Goal: Task Accomplishment & Management: Manage account settings

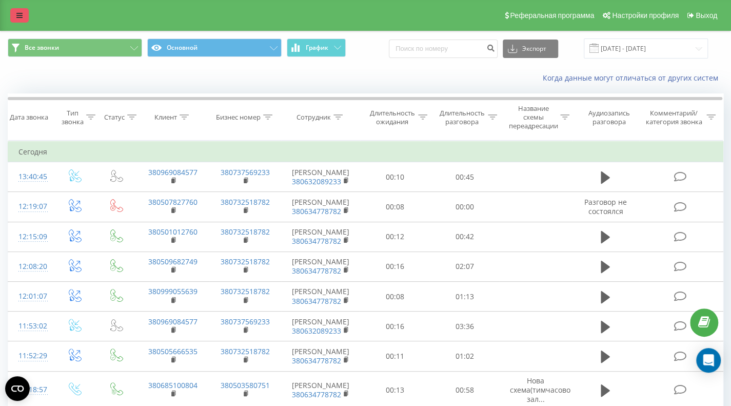
click at [15, 16] on link at bounding box center [19, 15] width 18 height 14
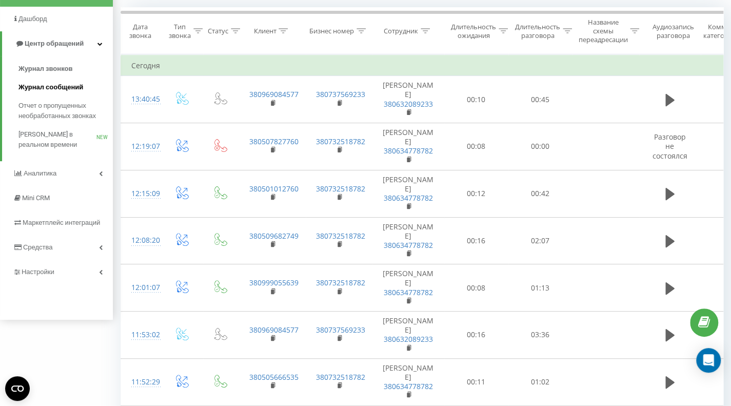
scroll to position [103, 0]
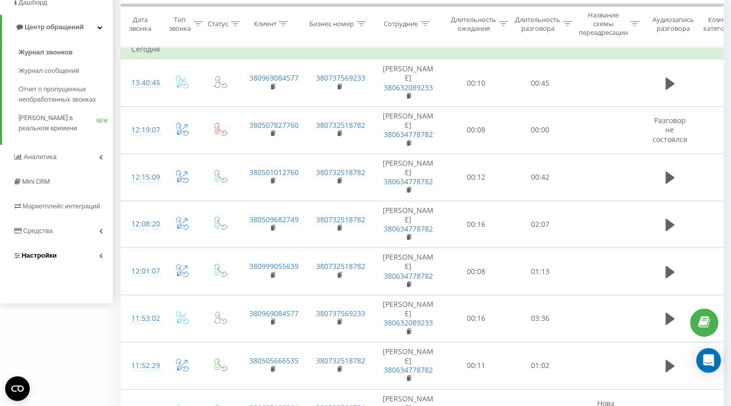
click at [29, 256] on span "Настройки" at bounding box center [39, 255] width 35 height 8
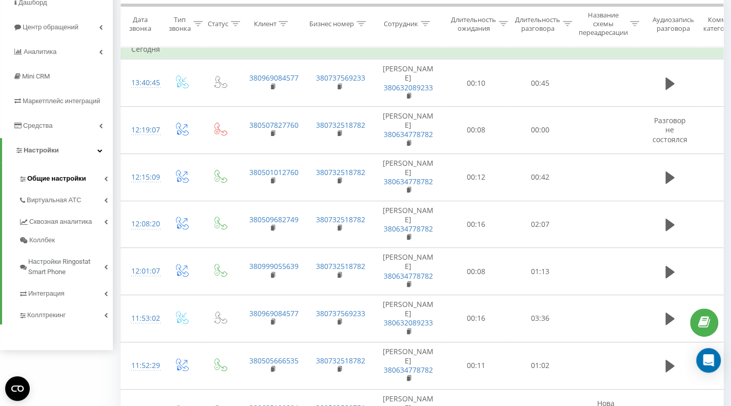
click at [42, 180] on span "Общие настройки" at bounding box center [56, 178] width 58 height 10
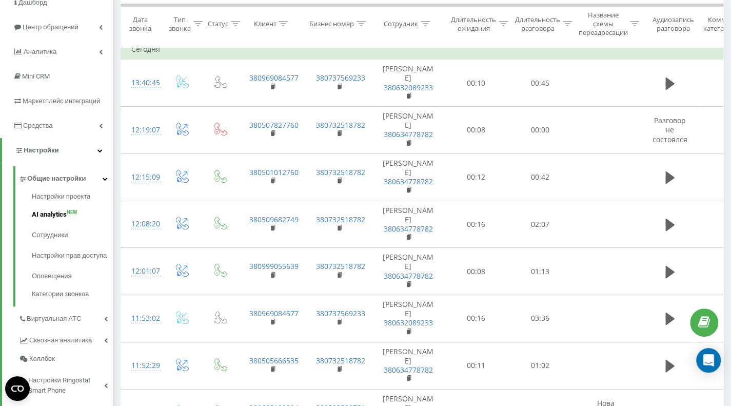
click at [49, 218] on span "AI analytics" at bounding box center [49, 214] width 35 height 10
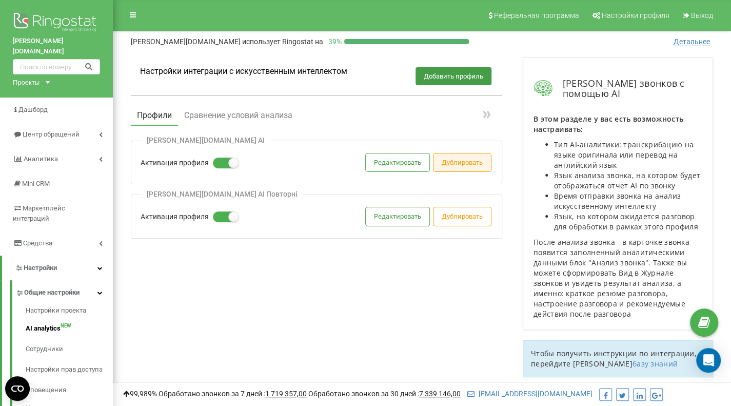
click at [460, 164] on button "Дублировать" at bounding box center [461, 162] width 57 height 18
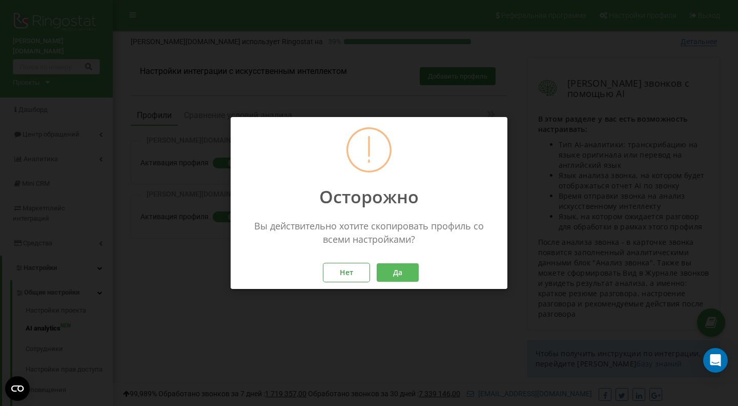
click at [405, 270] on button "Да" at bounding box center [398, 273] width 42 height 18
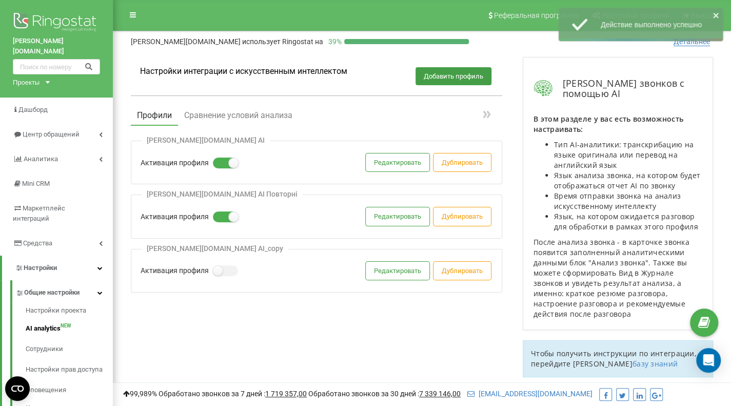
drag, startPoint x: 244, startPoint y: 247, endPoint x: 205, endPoint y: 249, distance: 39.5
click at [205, 249] on div "maverick.daytona.com.ua AI_copy" at bounding box center [215, 248] width 147 height 9
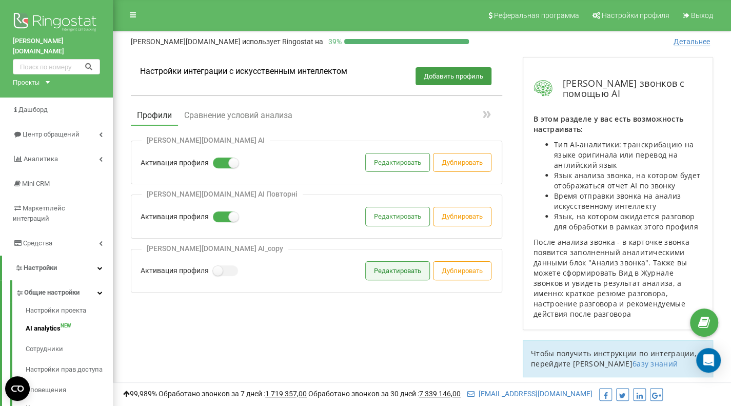
click at [380, 271] on button "Редактировать" at bounding box center [398, 270] width 64 height 18
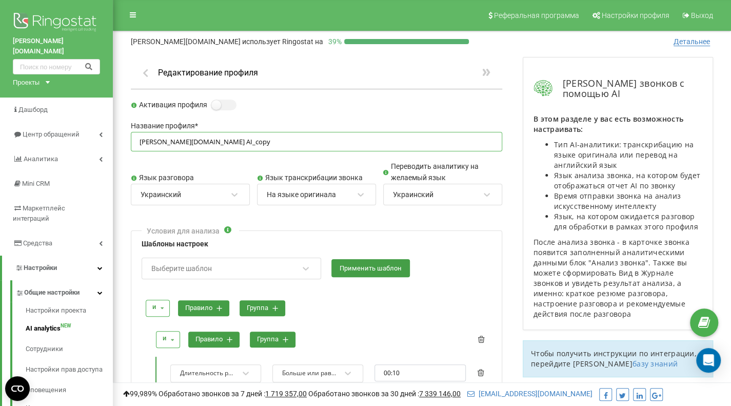
click at [253, 138] on input "maverick.daytona.com.ua AI_copy" at bounding box center [316, 142] width 371 height 20
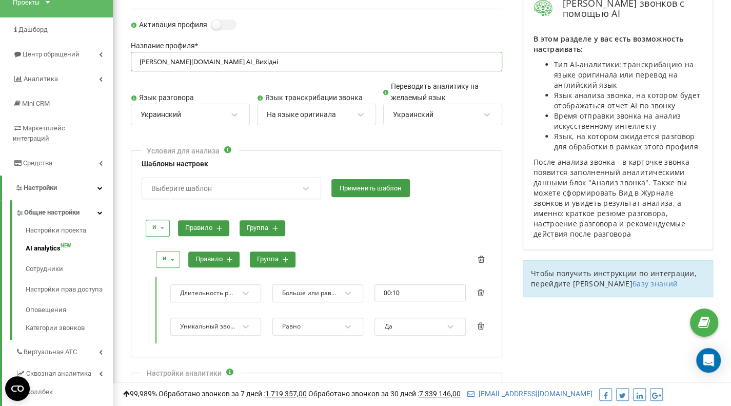
scroll to position [103, 0]
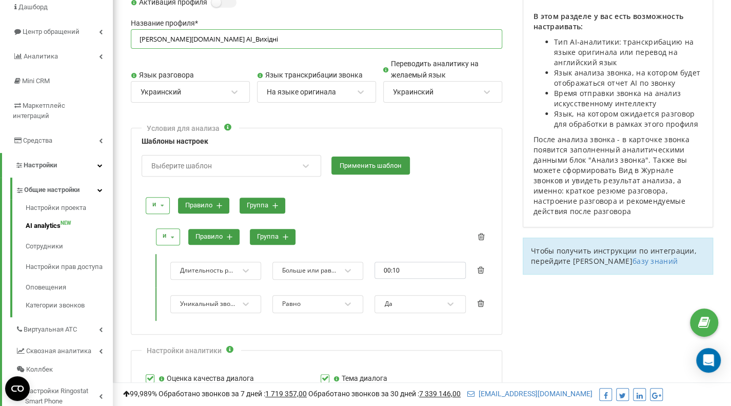
type input "maverick.daytona.com.ua AI_Вихідні"
click at [215, 166] on div "Выберите шаблон" at bounding box center [224, 165] width 149 height 17
type input "исходящие"
click at [305, 164] on icon at bounding box center [305, 166] width 6 height 4
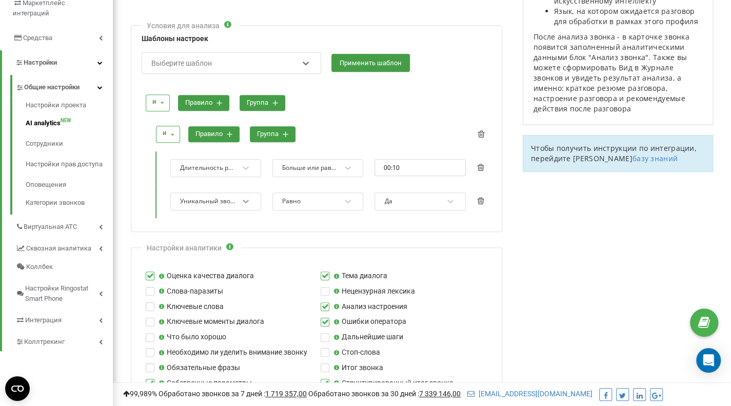
click at [248, 200] on icon at bounding box center [246, 202] width 6 height 4
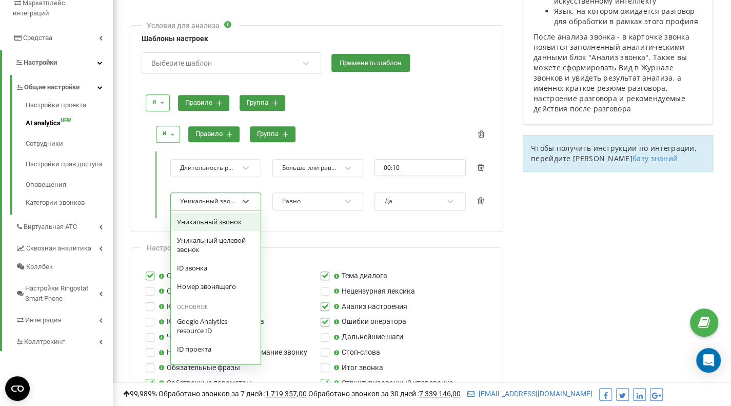
scroll to position [1004, 0]
click at [291, 227] on div "Условия для анализа Шаблоны настроек Выберите шаблон Применить шаблон и и или п…" at bounding box center [316, 128] width 371 height 207
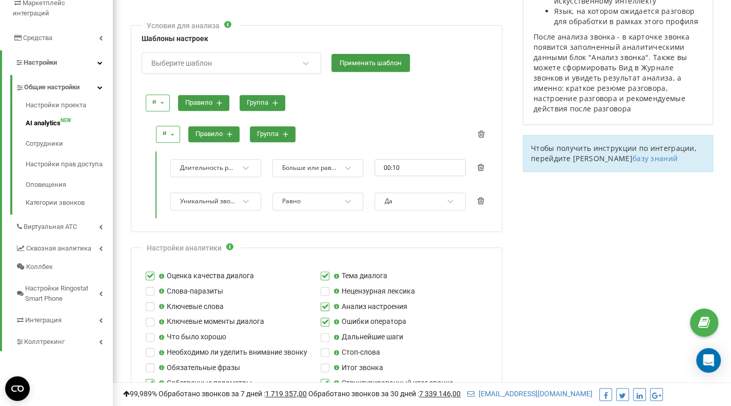
click at [201, 197] on div "Уникальный звонок" at bounding box center [208, 201] width 56 height 8
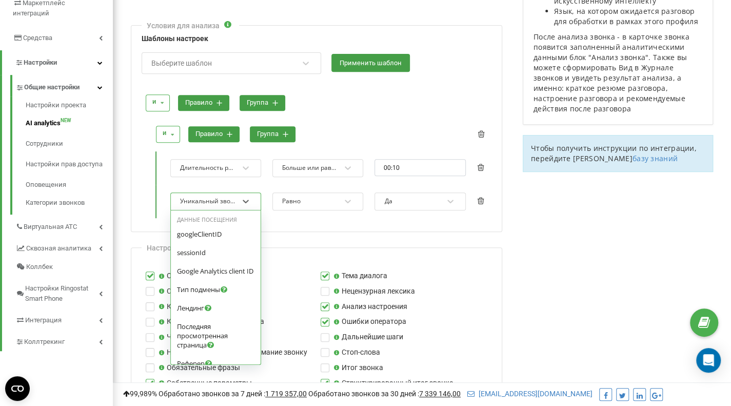
scroll to position [877, 0]
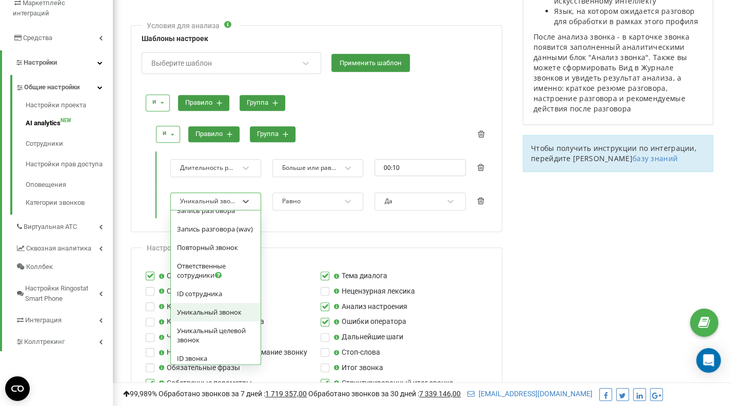
type input "и"
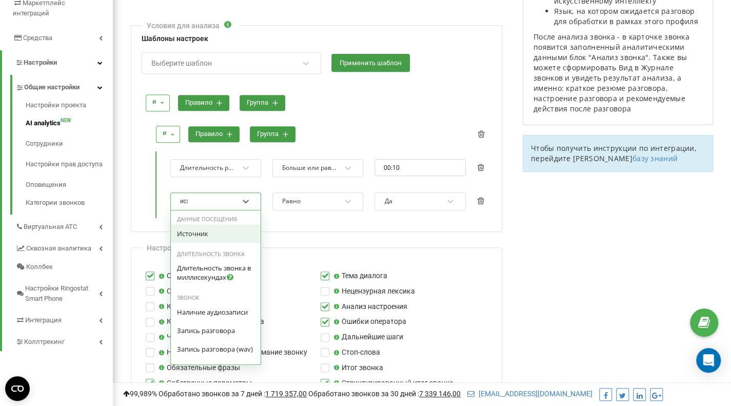
scroll to position [0, 0]
type input "и"
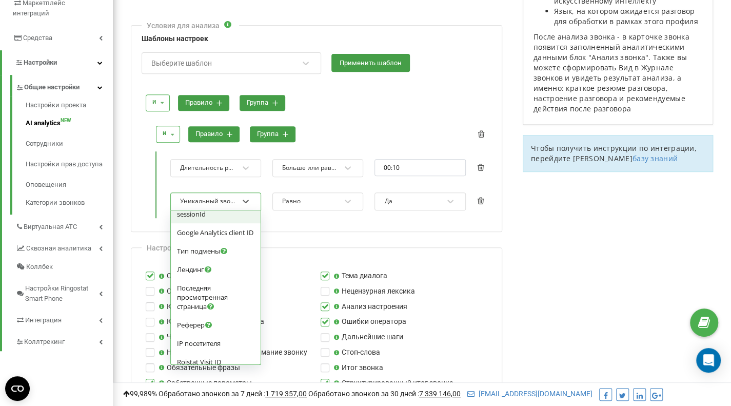
scroll to position [51, 0]
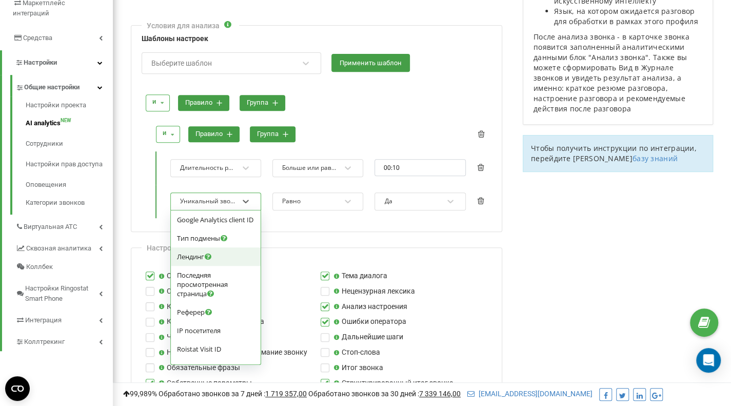
type input "и"
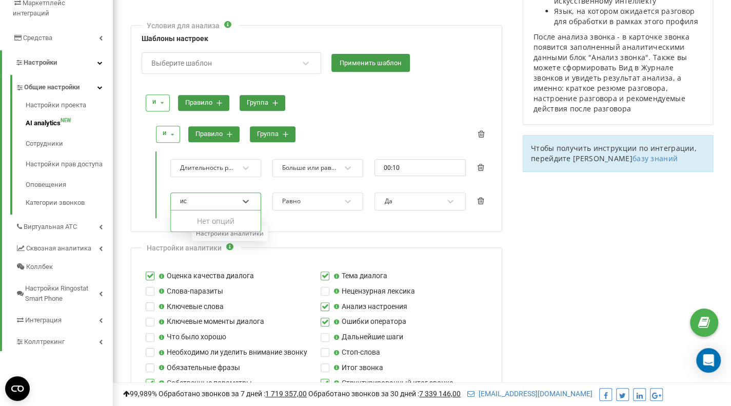
type input "и"
type input "вихідні"
click at [243, 200] on icon at bounding box center [245, 201] width 10 height 10
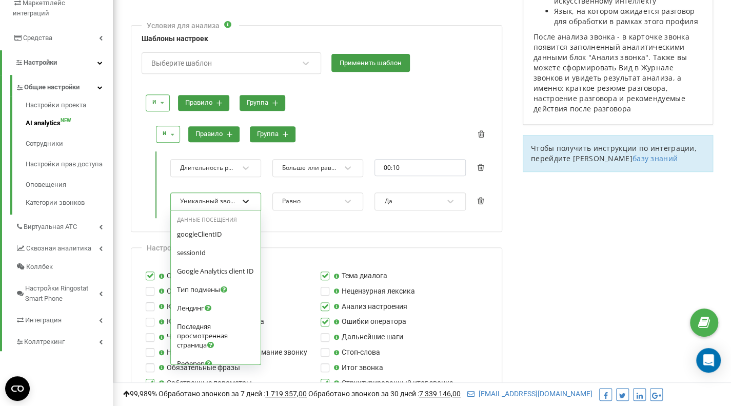
click at [244, 200] on icon at bounding box center [246, 202] width 6 height 4
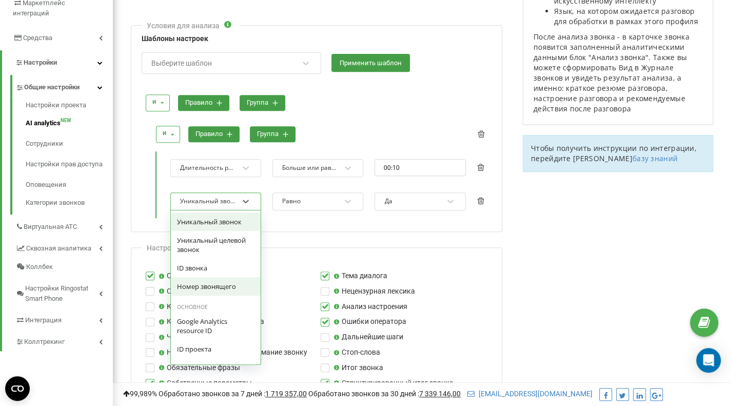
scroll to position [1004, 0]
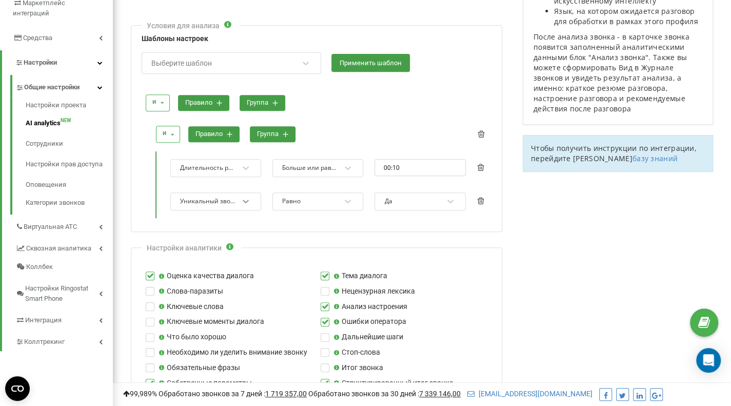
click at [246, 198] on icon at bounding box center [245, 201] width 10 height 10
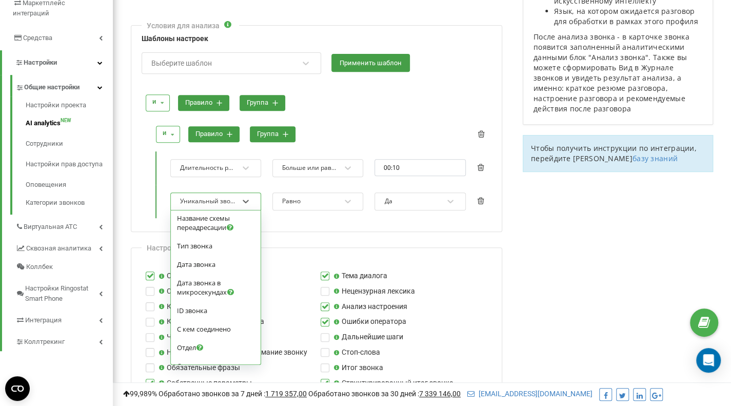
scroll to position [513, 0]
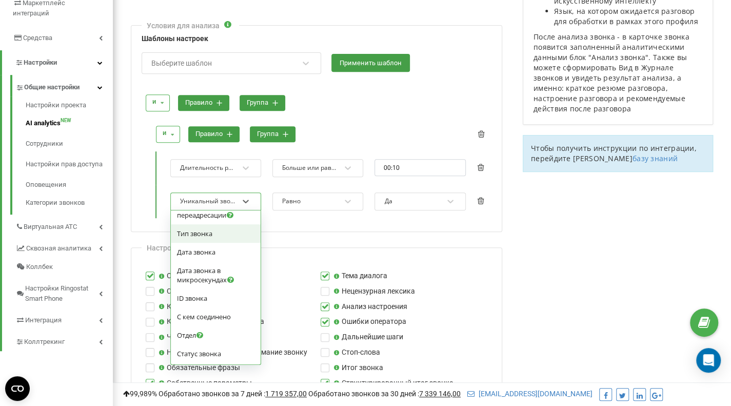
click at [223, 238] on div "Тип звонка" at bounding box center [215, 233] width 77 height 9
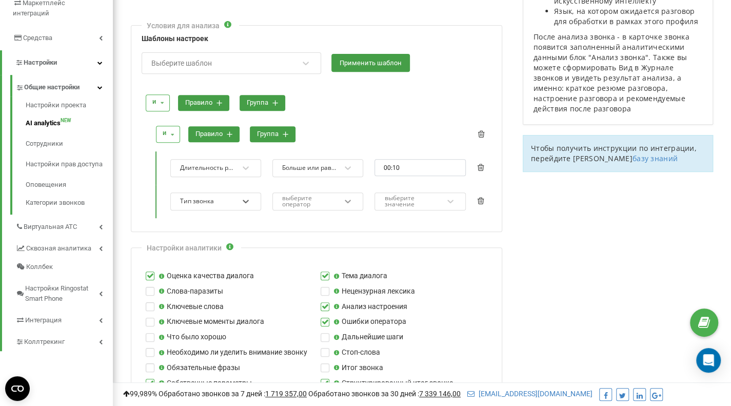
click at [349, 198] on icon at bounding box center [347, 201] width 10 height 10
click at [334, 219] on div "Равно" at bounding box center [318, 221] width 90 height 18
click at [447, 197] on icon at bounding box center [450, 201] width 10 height 10
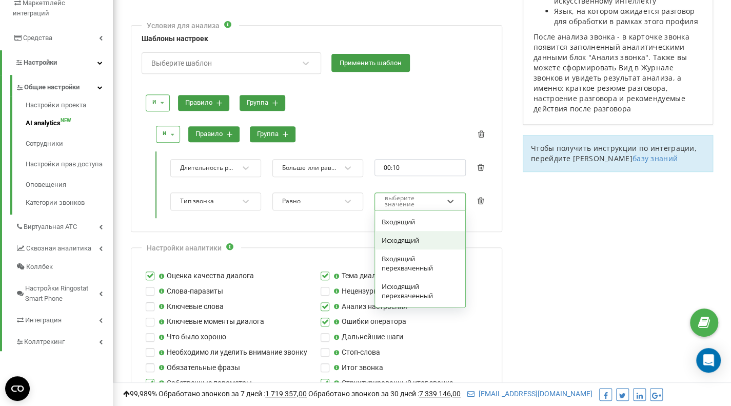
click at [413, 235] on div "Исходящий" at bounding box center [420, 240] width 90 height 18
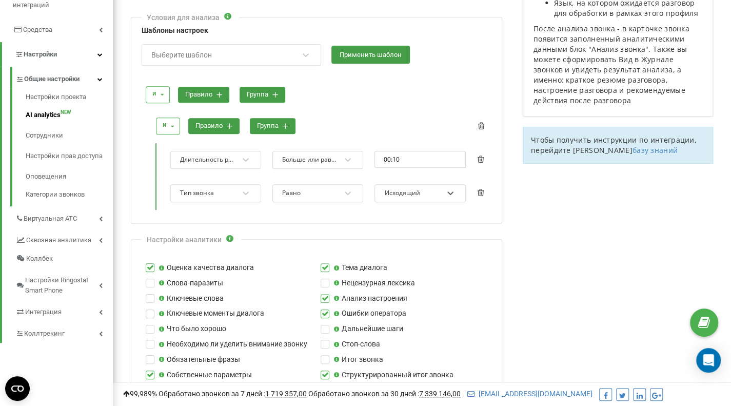
scroll to position [256, 0]
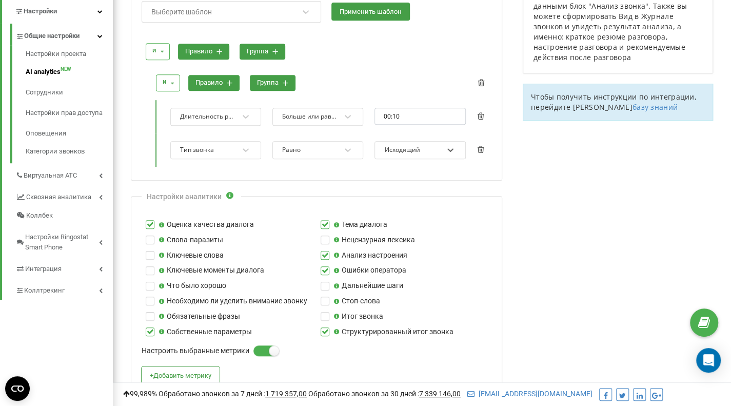
click at [219, 49] on icon at bounding box center [220, 52] width 6 height 6
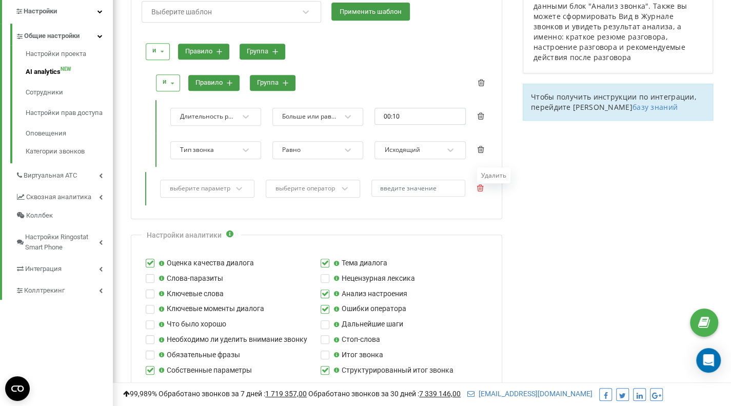
click at [480, 187] on icon at bounding box center [480, 187] width 7 height 7
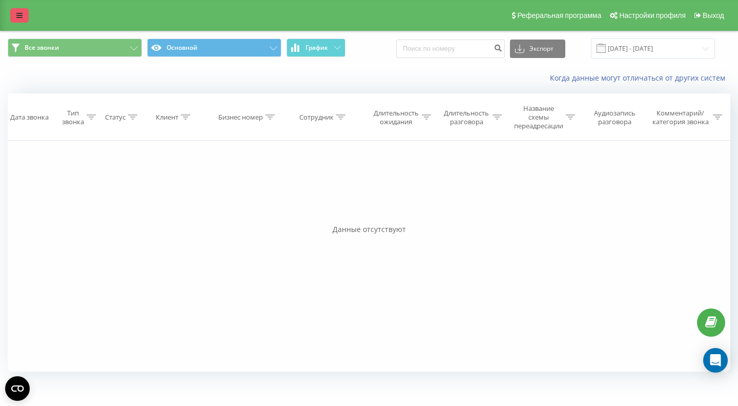
click at [17, 16] on icon at bounding box center [19, 15] width 6 height 7
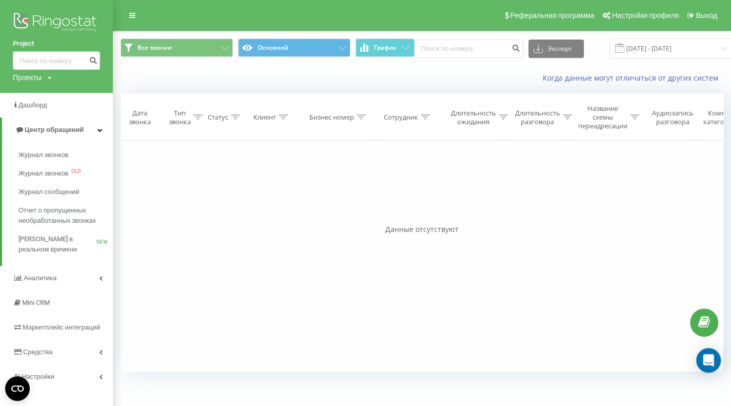
click at [32, 79] on div "Проекты" at bounding box center [27, 77] width 29 height 10
click at [32, 128] on link "[DOMAIN_NAME]" at bounding box center [47, 132] width 50 height 8
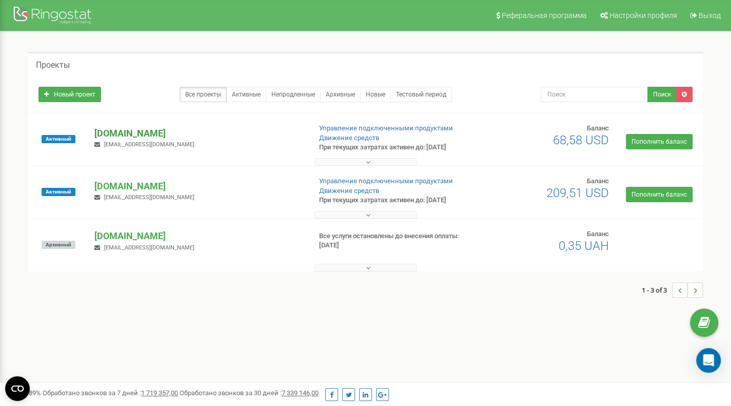
click at [113, 134] on p "[DOMAIN_NAME]" at bounding box center [198, 133] width 208 height 13
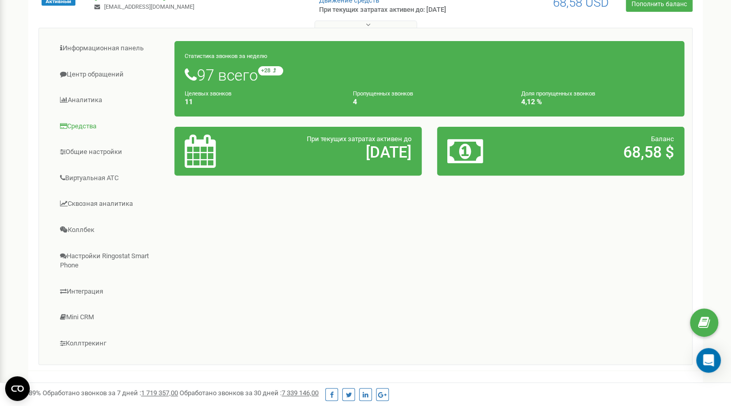
scroll to position [154, 0]
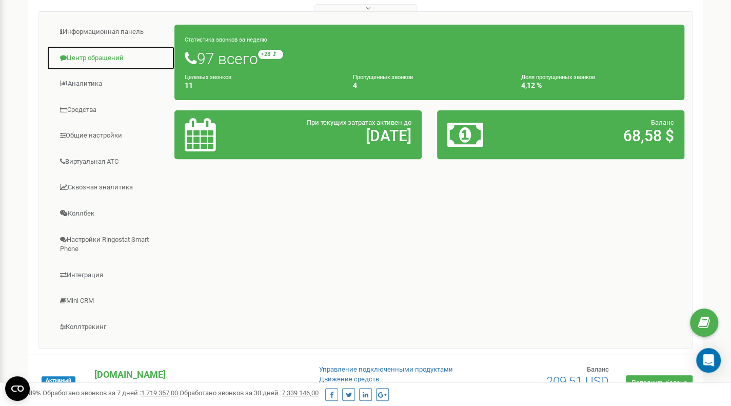
click at [101, 57] on link "Центр обращений" at bounding box center [111, 58] width 128 height 25
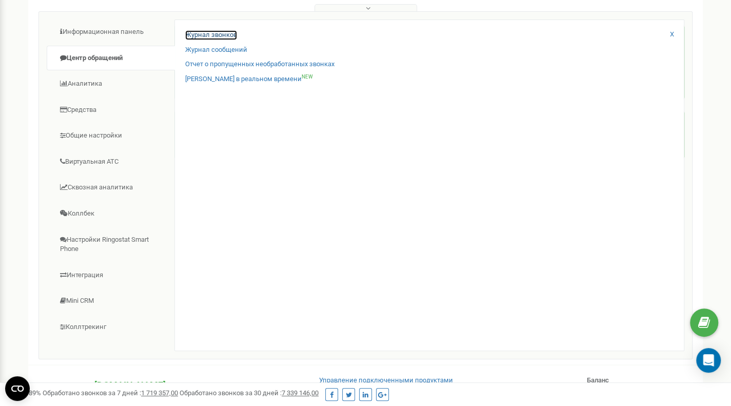
click at [212, 35] on link "Журнал звонков" at bounding box center [211, 35] width 52 height 10
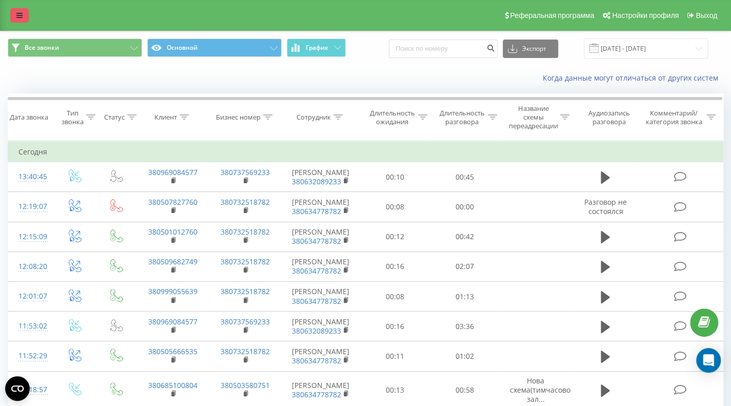
click at [19, 18] on icon at bounding box center [19, 15] width 6 height 7
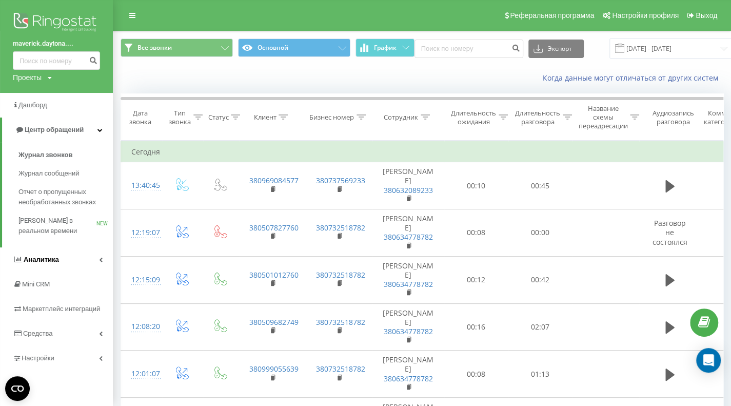
scroll to position [103, 0]
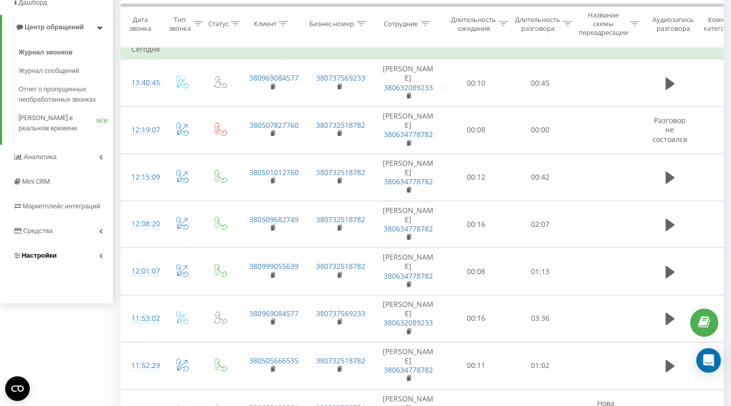
click at [33, 252] on span "Настройки" at bounding box center [39, 255] width 35 height 8
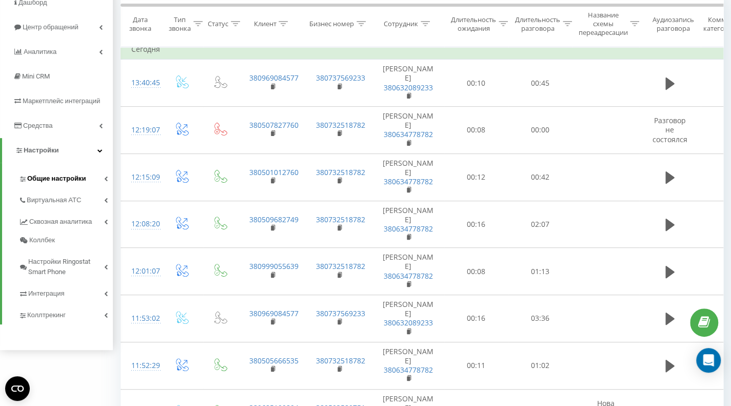
click at [53, 176] on span "Общие настройки" at bounding box center [56, 178] width 58 height 10
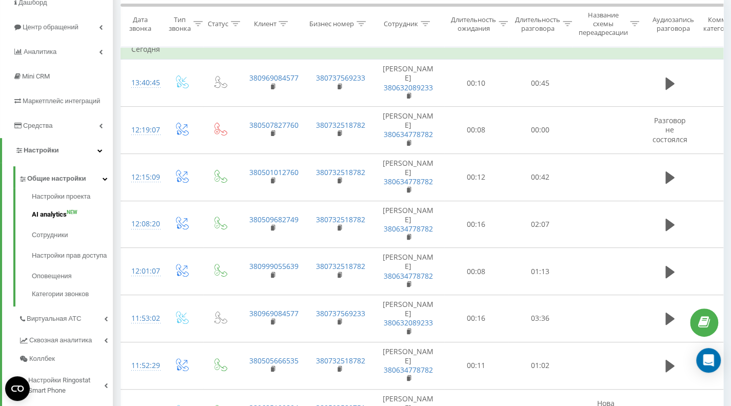
click at [45, 213] on span "AI analytics" at bounding box center [49, 214] width 35 height 10
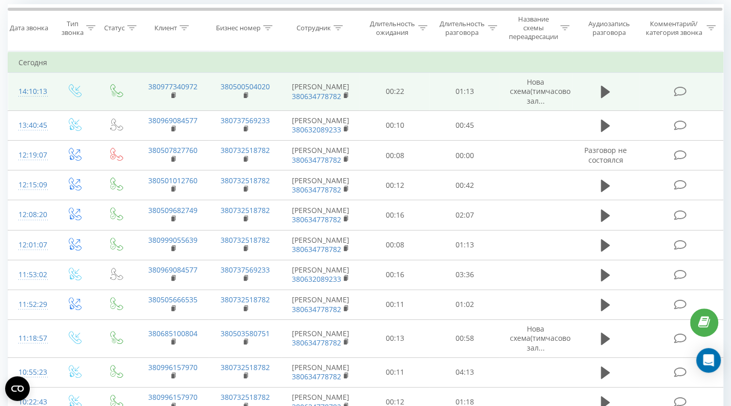
scroll to position [103, 0]
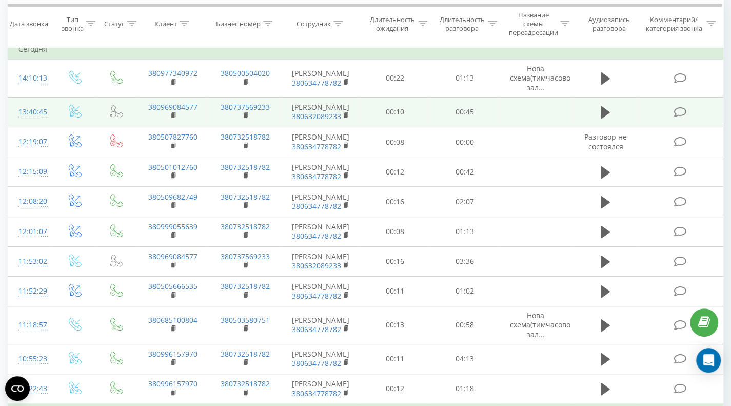
click at [678, 115] on icon at bounding box center [679, 112] width 13 height 11
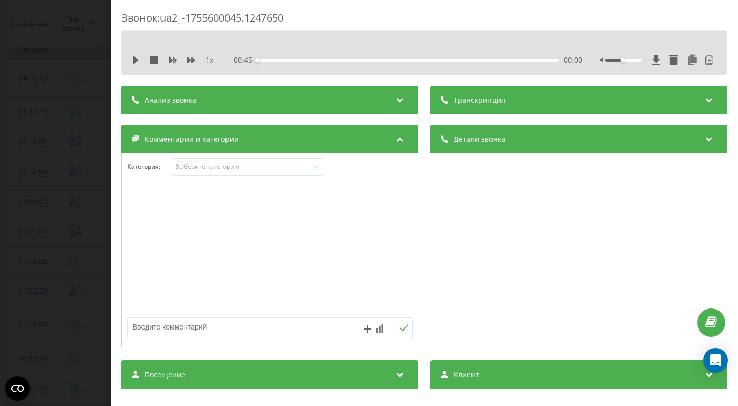
click at [399, 100] on icon at bounding box center [400, 98] width 12 height 10
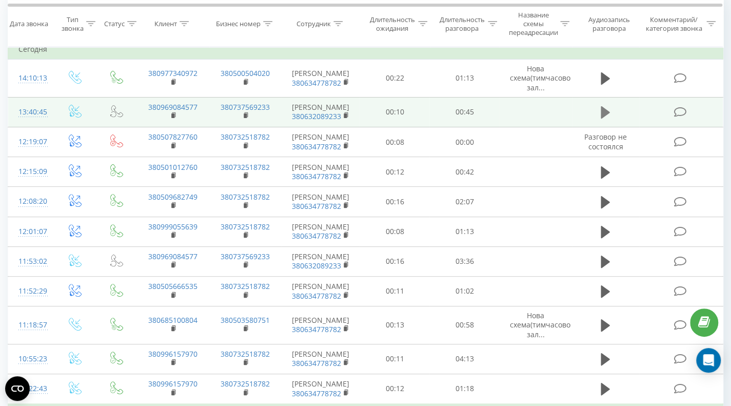
click at [603, 117] on icon at bounding box center [604, 112] width 9 height 12
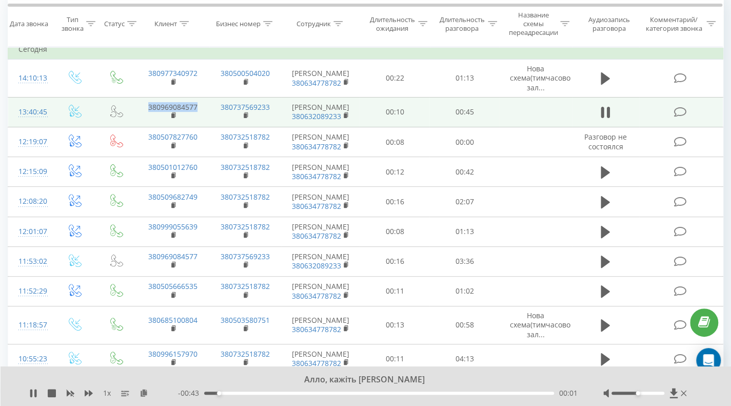
drag, startPoint x: 140, startPoint y: 109, endPoint x: 202, endPoint y: 109, distance: 61.5
click at [202, 109] on td "380969084577" at bounding box center [172, 112] width 73 height 30
copy link "380969084577"
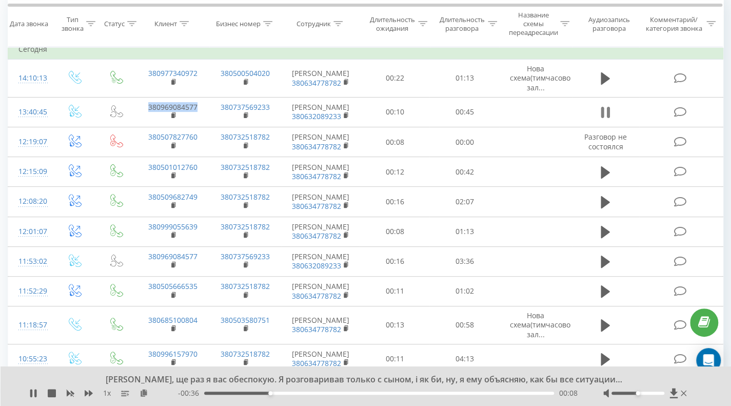
click at [608, 118] on icon at bounding box center [608, 112] width 3 height 11
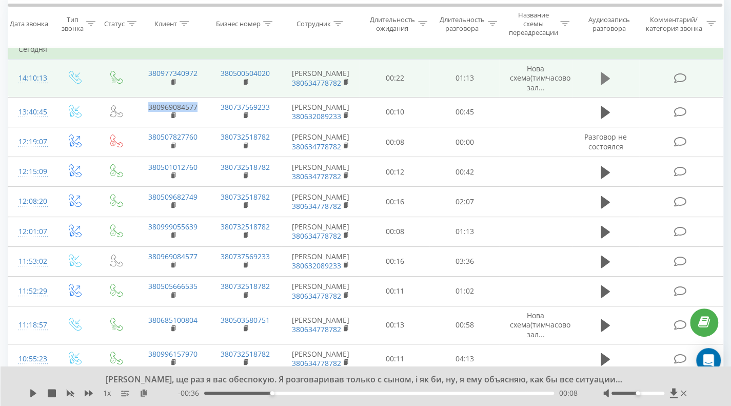
click at [607, 79] on icon at bounding box center [604, 78] width 9 height 12
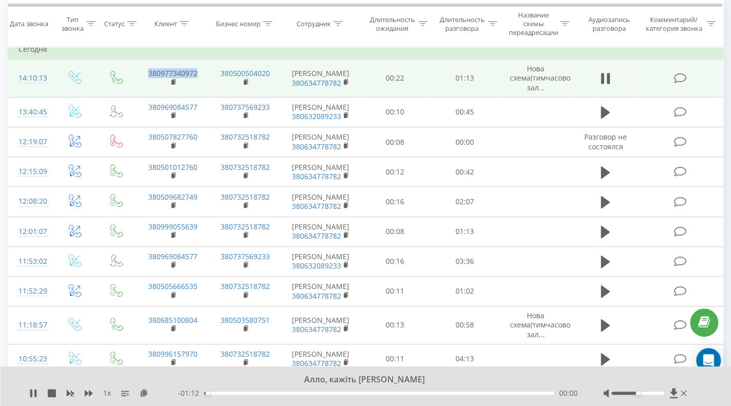
drag, startPoint x: 201, startPoint y: 76, endPoint x: 135, endPoint y: 74, distance: 65.7
click at [135, 74] on tr "14:10:13 380977340972 380500504020 Батюков Олег 380634778782 00:22 01:13 Нова с…" at bounding box center [365, 78] width 715 height 38
copy link "380977340972"
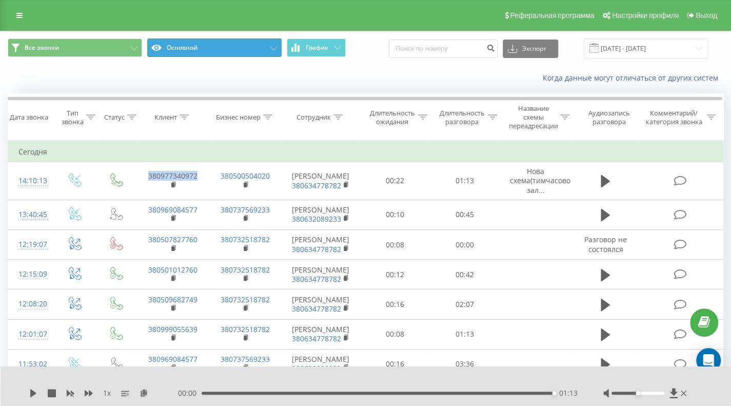
click at [203, 47] on button "Основной" at bounding box center [214, 47] width 134 height 18
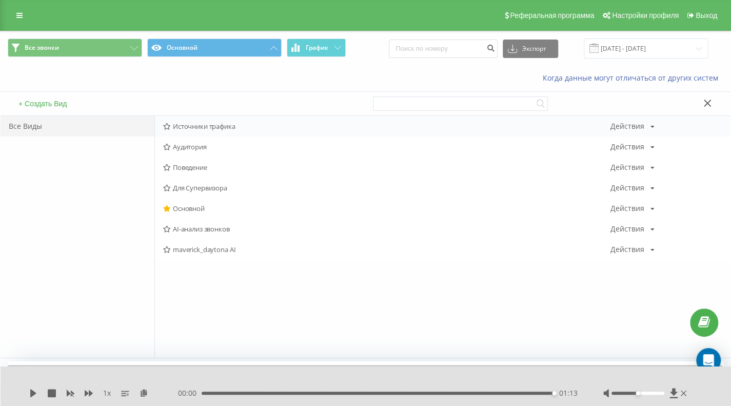
click at [204, 126] on span "Источники трафика" at bounding box center [386, 126] width 447 height 7
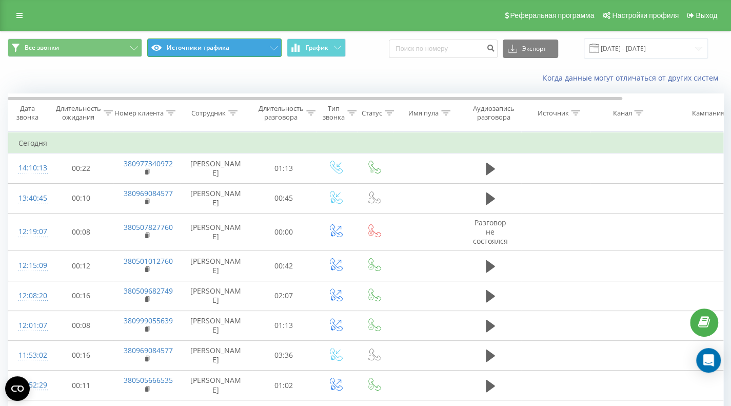
click at [203, 49] on button "Источники трафика" at bounding box center [214, 47] width 134 height 18
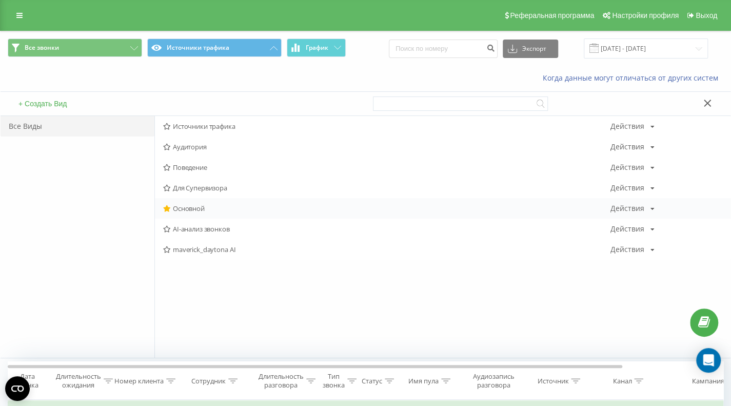
click at [191, 205] on span "Основной" at bounding box center [386, 208] width 447 height 7
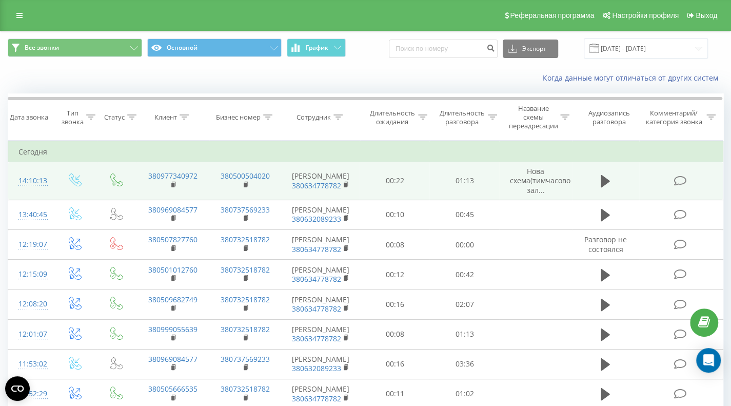
click at [678, 180] on icon at bounding box center [679, 180] width 13 height 11
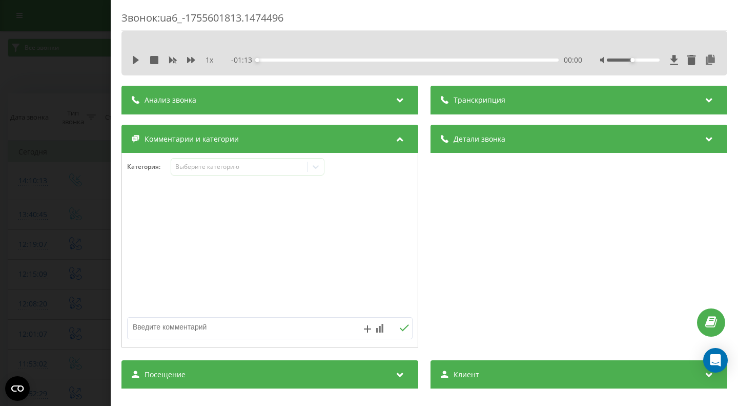
click at [394, 99] on icon at bounding box center [400, 98] width 12 height 10
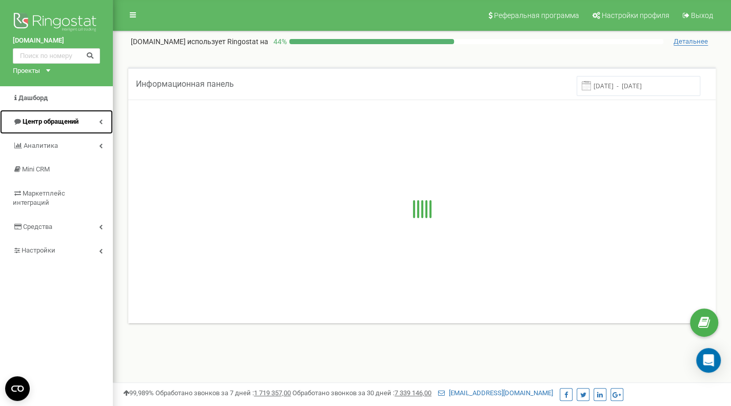
click at [63, 124] on span "Центр обращений" at bounding box center [51, 121] width 56 height 8
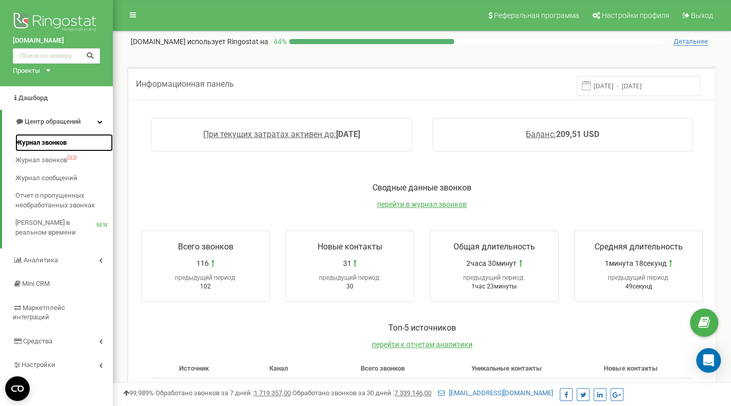
click at [49, 140] on span "Журнал звонков" at bounding box center [40, 143] width 51 height 10
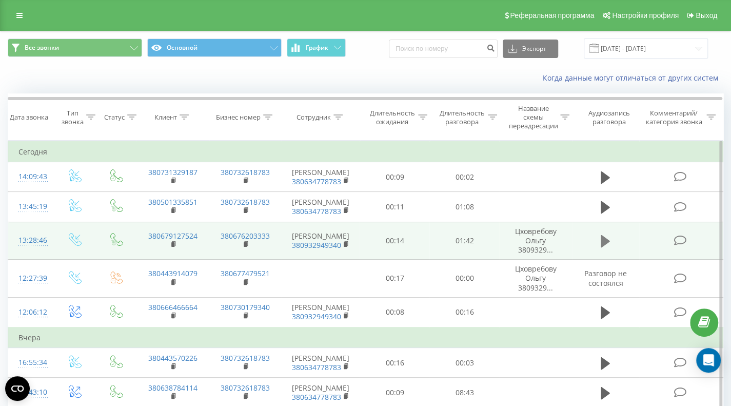
click at [602, 239] on icon at bounding box center [604, 241] width 9 height 12
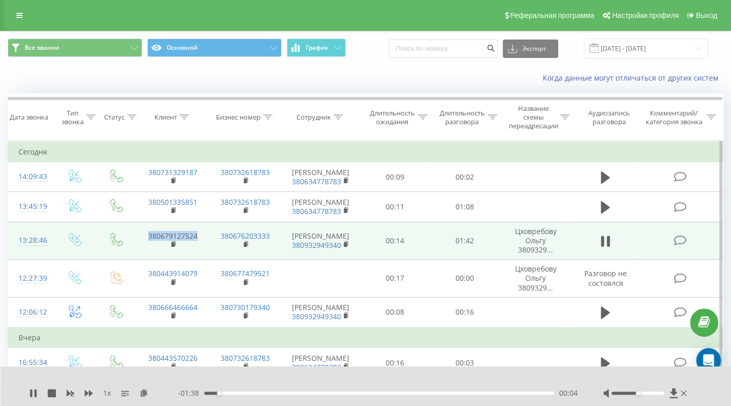
drag, startPoint x: 202, startPoint y: 234, endPoint x: 141, endPoint y: 231, distance: 61.1
click at [141, 231] on td "380679127524" at bounding box center [172, 240] width 73 height 38
copy link "380679127524"
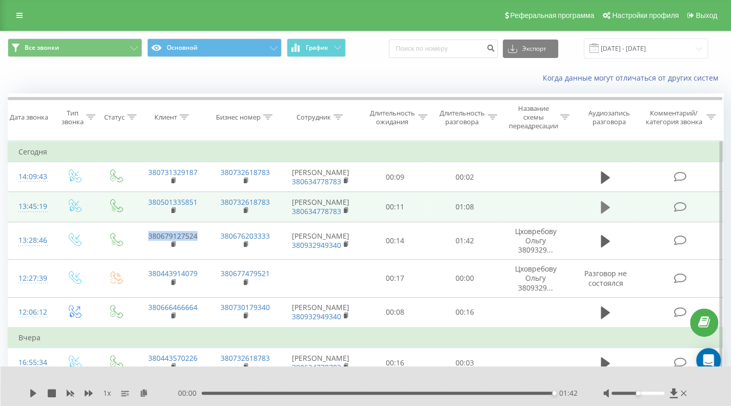
click at [606, 206] on icon at bounding box center [604, 207] width 9 height 12
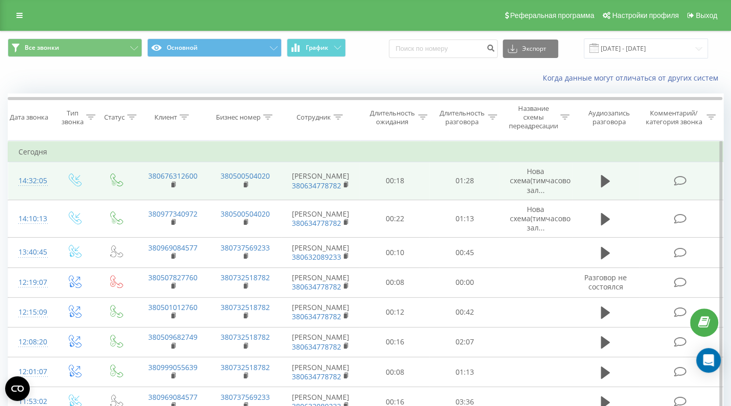
click at [683, 181] on icon at bounding box center [679, 180] width 13 height 11
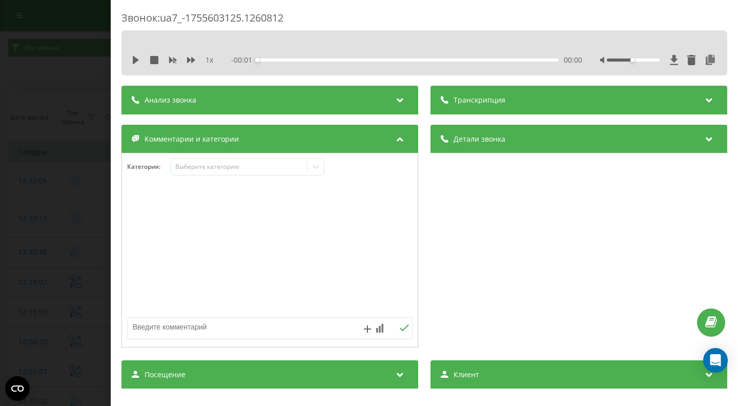
click at [261, 97] on div "Анализ звонка" at bounding box center [270, 100] width 297 height 29
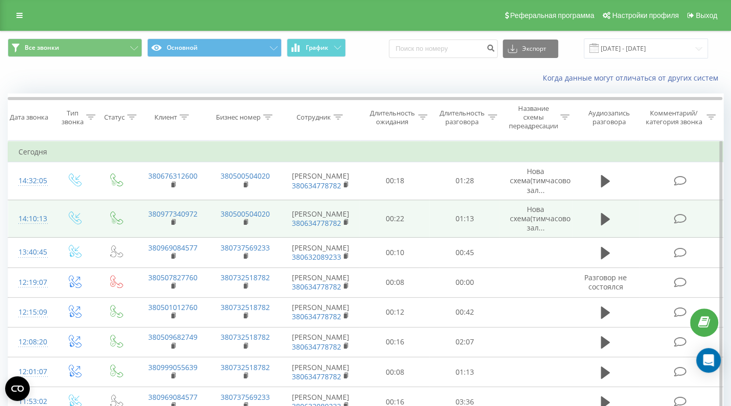
click at [681, 219] on icon at bounding box center [679, 218] width 13 height 11
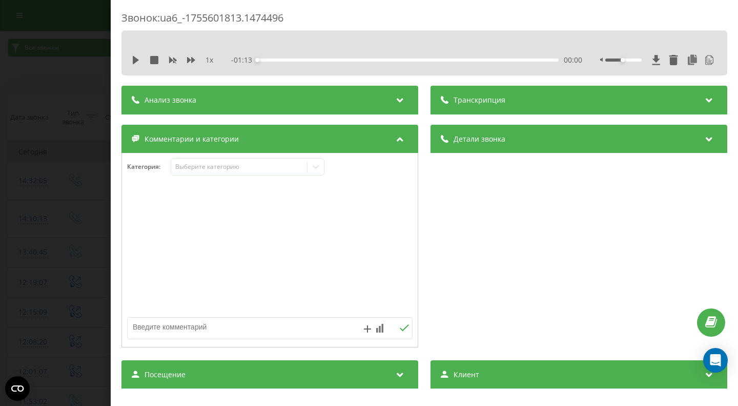
click at [355, 102] on div "Анализ звонка" at bounding box center [270, 100] width 297 height 29
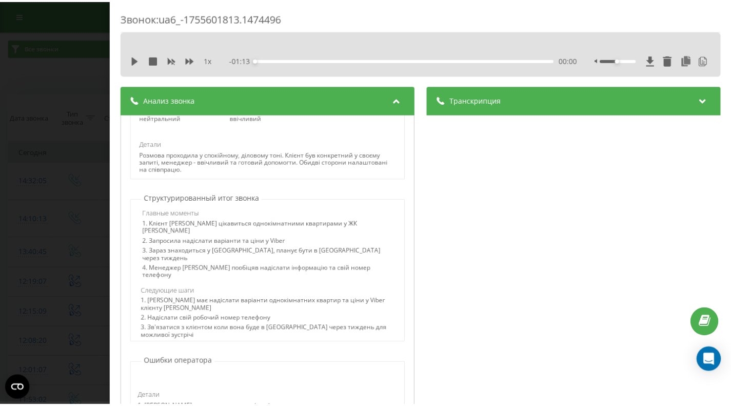
scroll to position [359, 0]
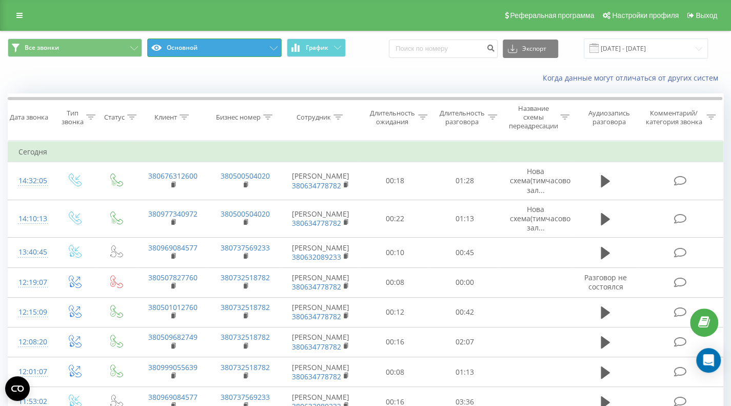
click at [205, 53] on button "Основной" at bounding box center [214, 47] width 134 height 18
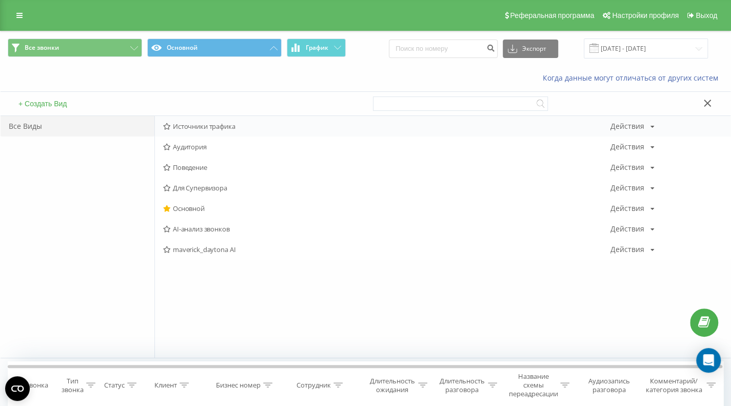
click at [203, 126] on span "Источники трафика" at bounding box center [386, 126] width 447 height 7
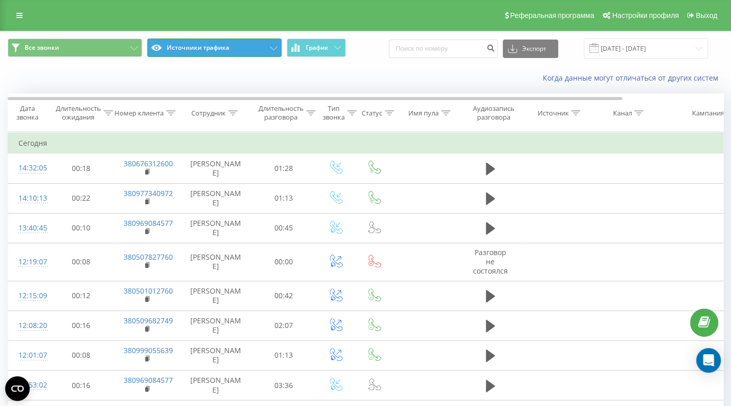
click at [207, 47] on button "Источники трафика" at bounding box center [214, 47] width 134 height 18
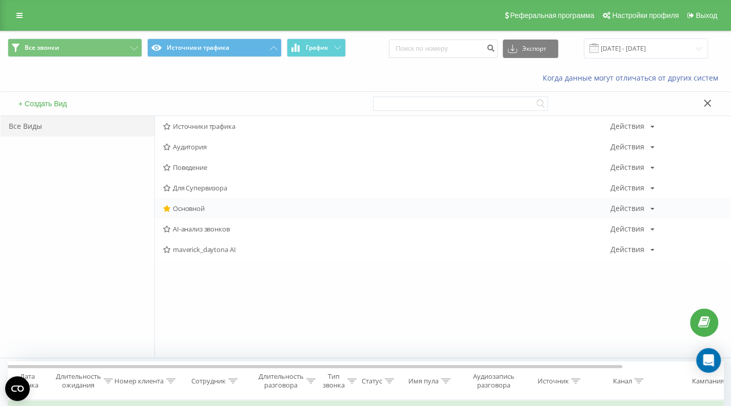
click at [196, 208] on span "Основной" at bounding box center [386, 208] width 447 height 7
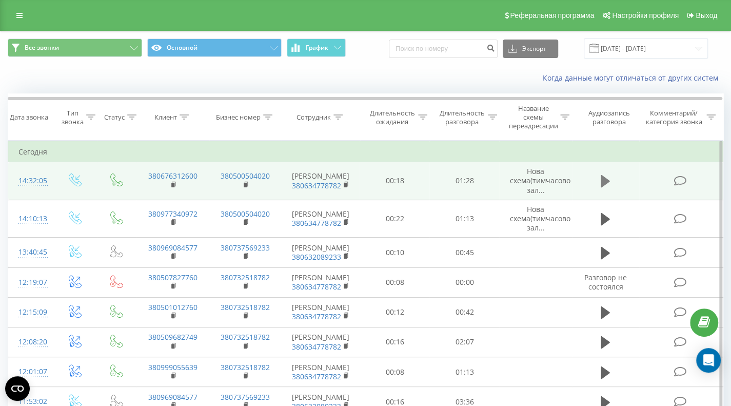
click at [604, 180] on icon at bounding box center [604, 181] width 9 height 12
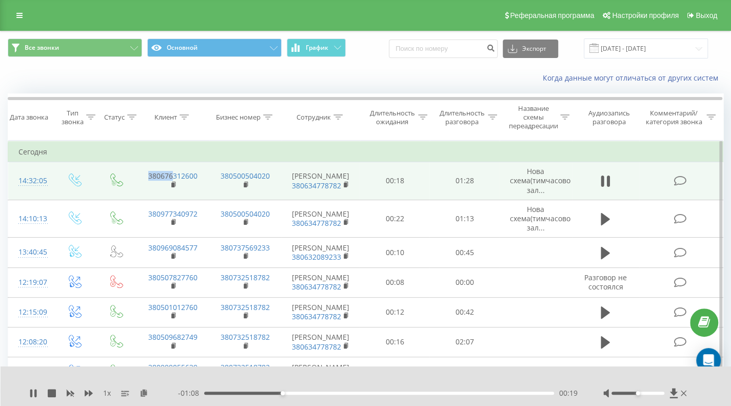
drag, startPoint x: 205, startPoint y: 179, endPoint x: 142, endPoint y: 176, distance: 63.1
click at [142, 176] on td "380676312600" at bounding box center [172, 181] width 73 height 38
click at [199, 170] on td "380676312600" at bounding box center [172, 181] width 73 height 38
drag, startPoint x: 204, startPoint y: 174, endPoint x: 144, endPoint y: 172, distance: 60.5
click at [144, 172] on td "380676312600" at bounding box center [172, 181] width 73 height 38
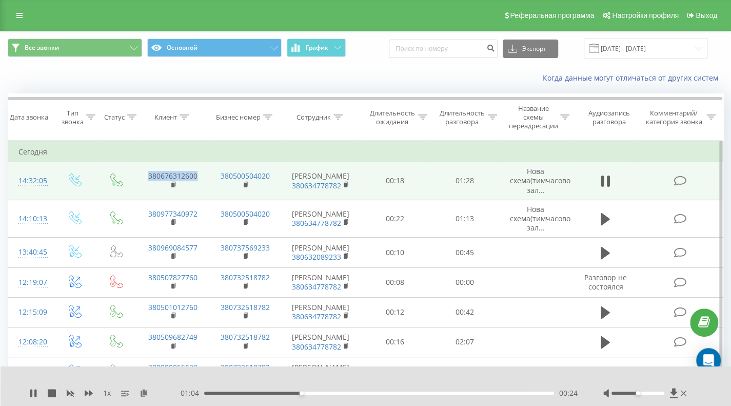
copy link "380676312600"
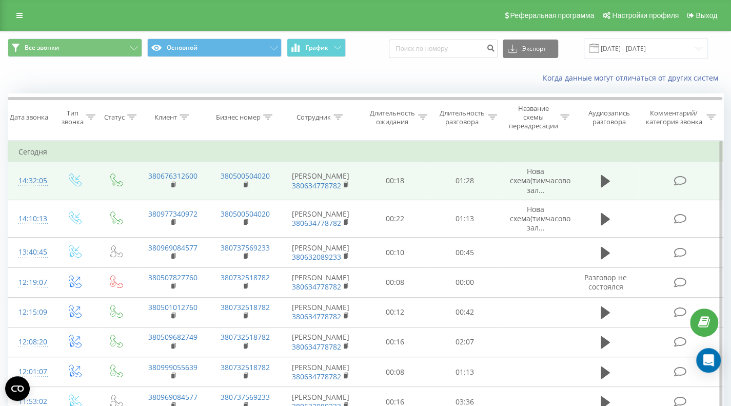
click at [681, 183] on icon at bounding box center [679, 180] width 13 height 11
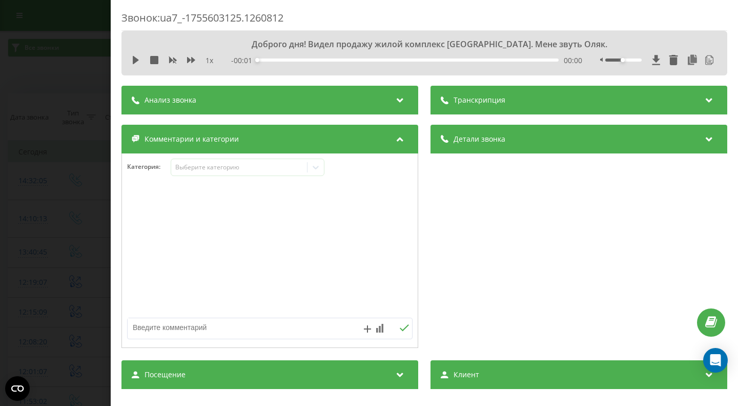
click at [369, 105] on div "Анализ звонка" at bounding box center [270, 100] width 297 height 29
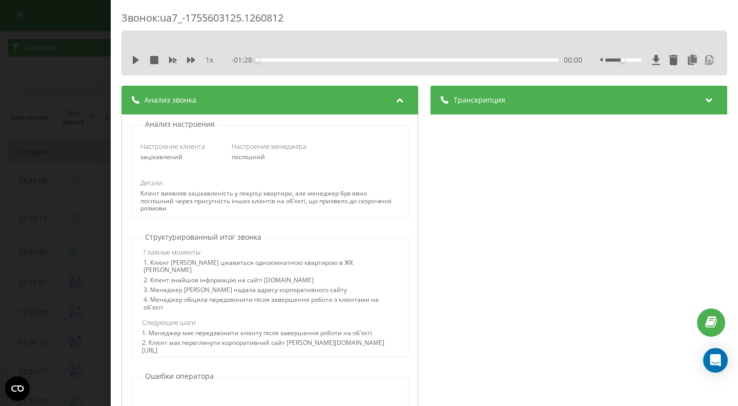
scroll to position [103, 0]
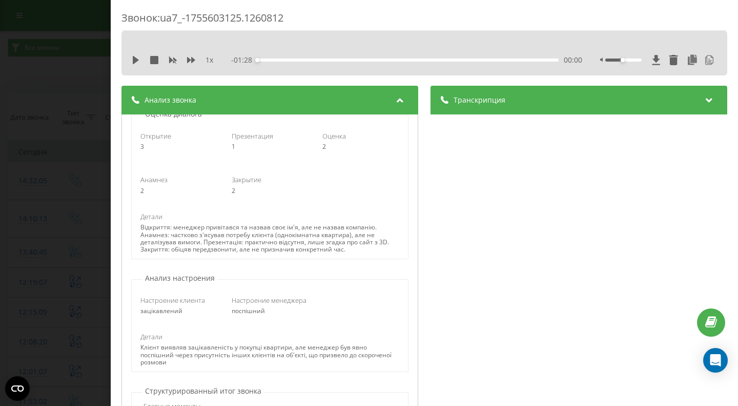
click at [550, 108] on div "Транскрипция" at bounding box center [579, 100] width 297 height 29
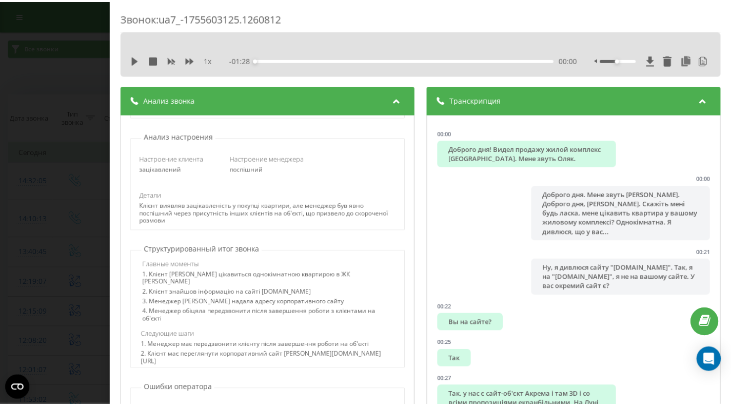
scroll to position [256, 0]
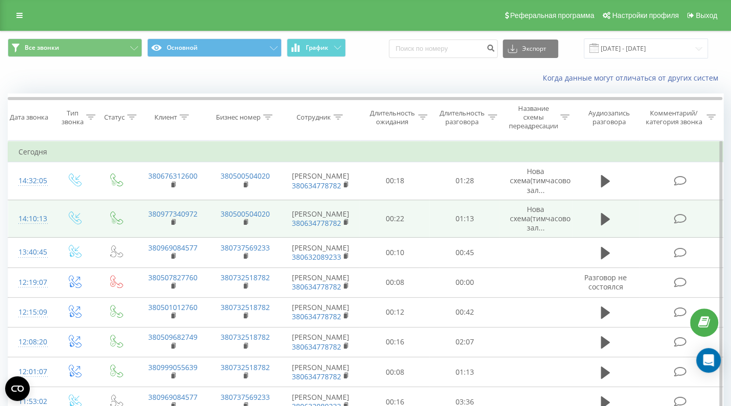
click at [675, 216] on icon at bounding box center [679, 218] width 13 height 11
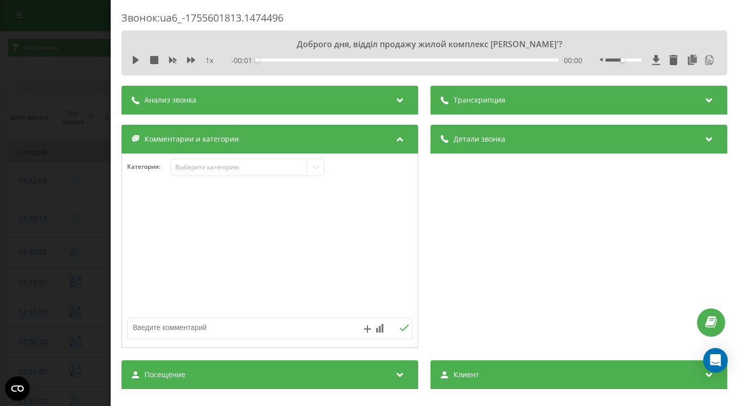
click at [375, 96] on div "Анализ звонка" at bounding box center [270, 100] width 297 height 29
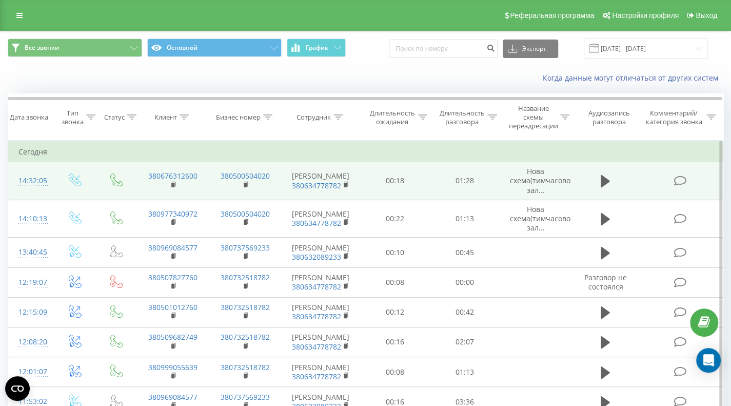
click at [683, 180] on icon at bounding box center [679, 180] width 13 height 11
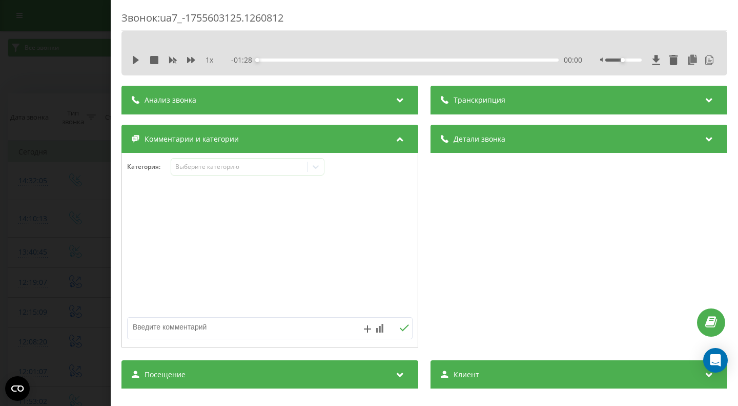
click at [386, 105] on div "Анализ звонка" at bounding box center [270, 100] width 297 height 29
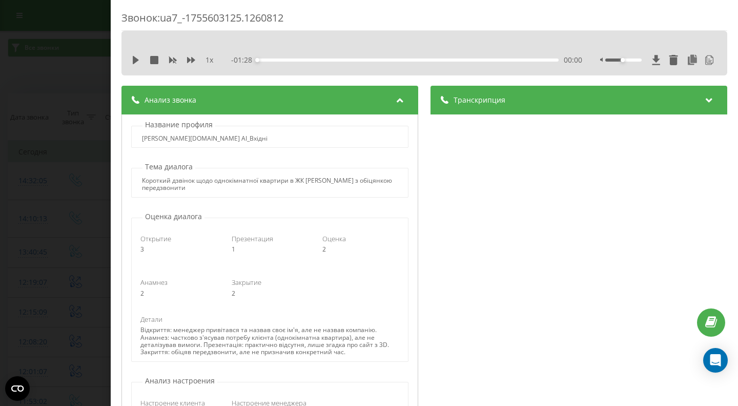
click at [677, 109] on div "Транскрипция" at bounding box center [579, 100] width 297 height 29
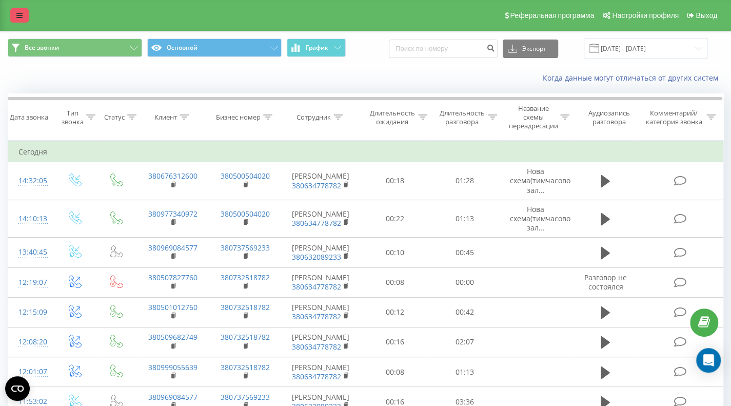
click at [19, 18] on icon at bounding box center [19, 15] width 6 height 7
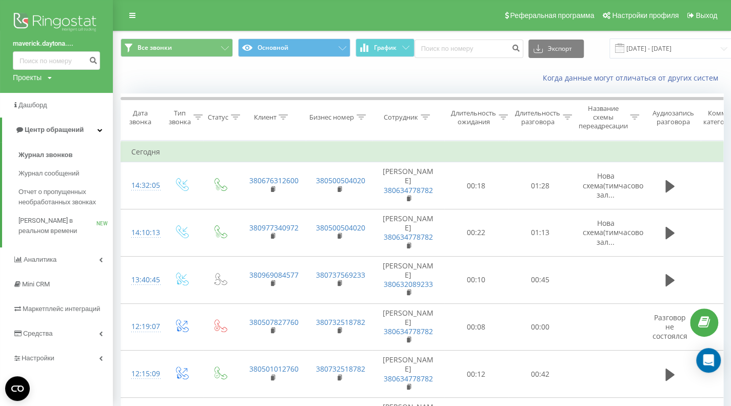
scroll to position [154, 0]
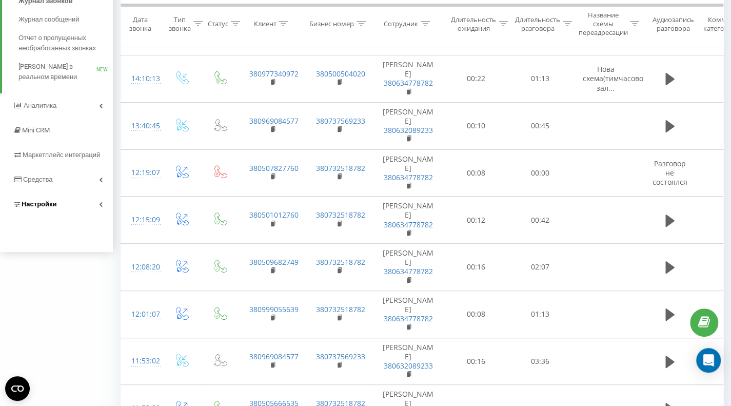
click at [52, 205] on span "Настройки" at bounding box center [39, 204] width 35 height 8
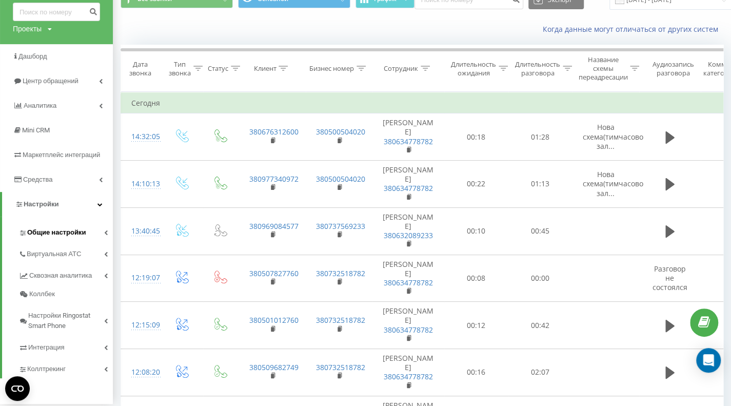
click at [49, 233] on span "Общие настройки" at bounding box center [56, 232] width 58 height 10
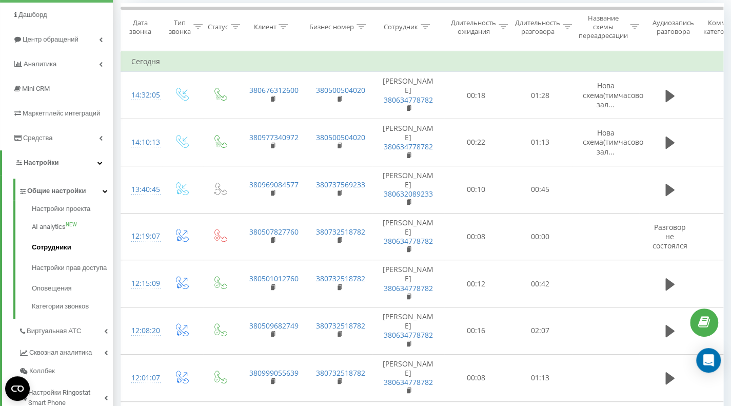
scroll to position [100, 0]
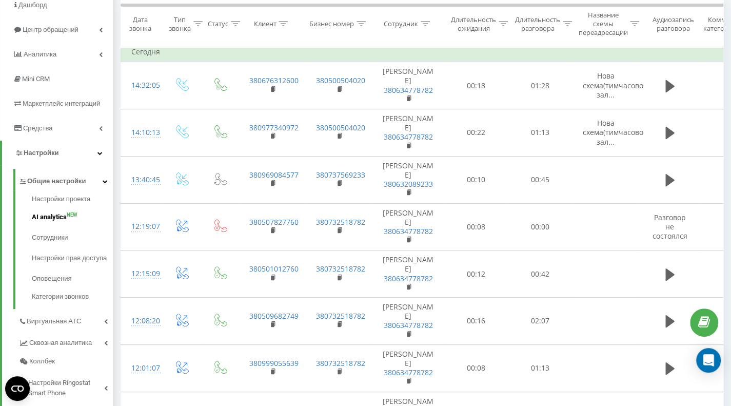
click at [48, 215] on span "AI analytics" at bounding box center [49, 217] width 35 height 10
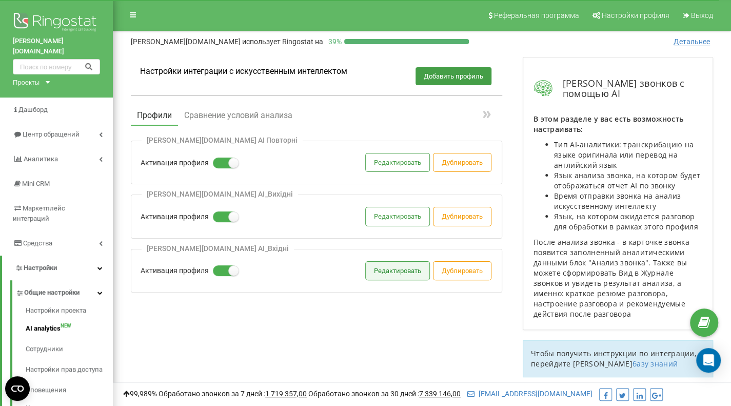
click at [387, 270] on button "Редактировать" at bounding box center [398, 270] width 64 height 18
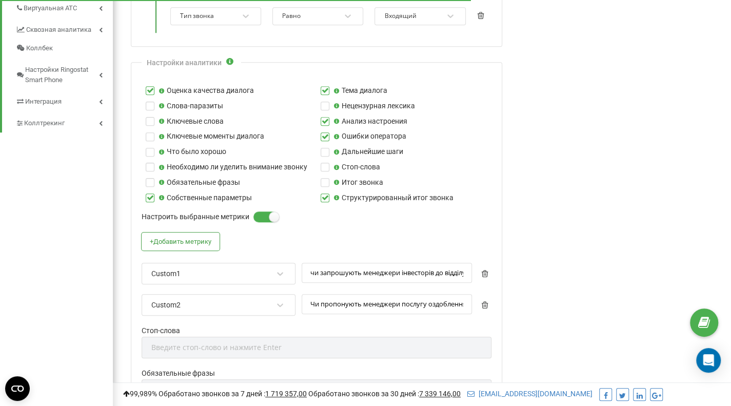
scroll to position [461, 0]
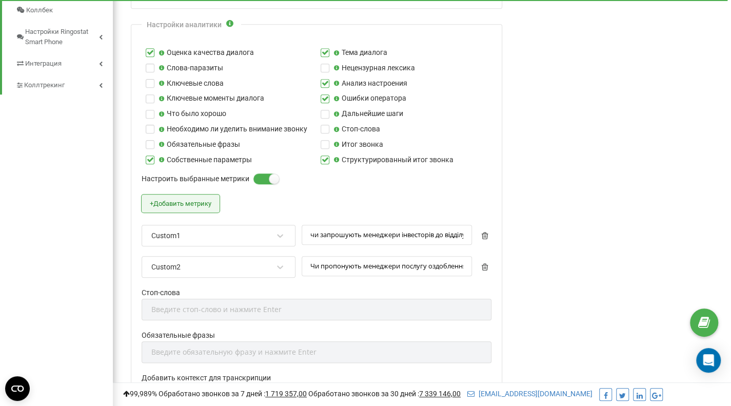
click at [184, 198] on button "+ Добавить метрику" at bounding box center [181, 203] width 78 height 18
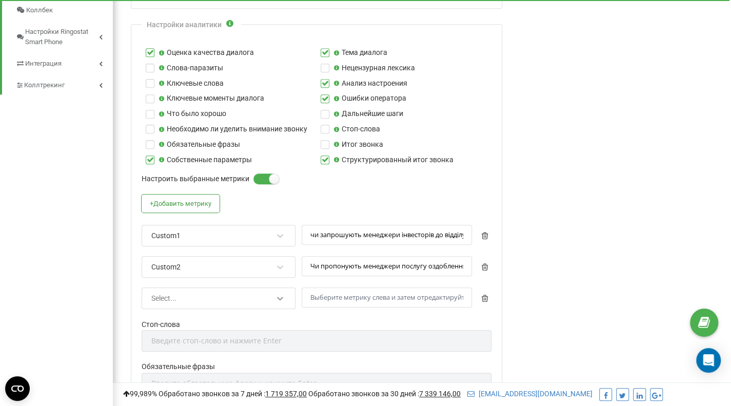
click at [279, 293] on icon at bounding box center [280, 298] width 10 height 10
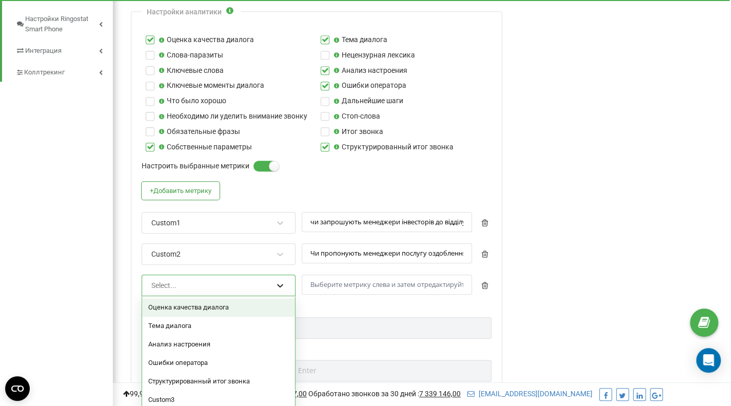
scroll to position [476, 0]
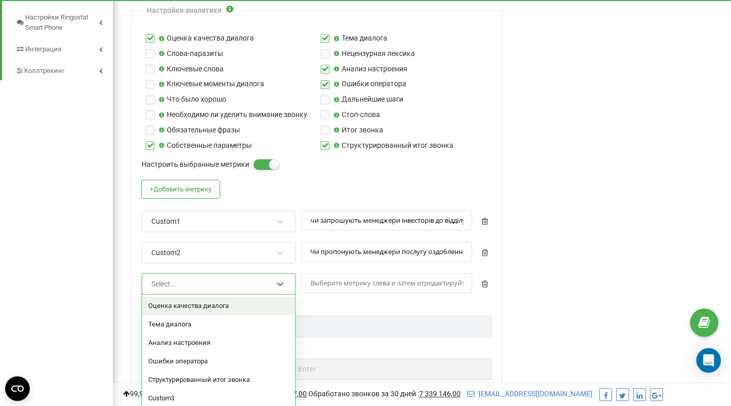
click at [227, 302] on div "Оценка качества диалога" at bounding box center [218, 305] width 153 height 18
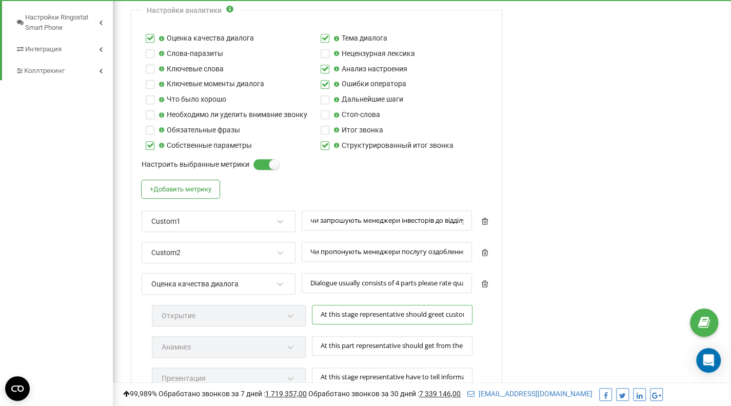
click at [329, 308] on input "At this stage representative should greet customer, tell his name and company n…" at bounding box center [392, 315] width 160 height 20
click at [318, 308] on input "At this stage representative should greet customer, tell his name and company n…" at bounding box center [392, 315] width 160 height 20
click at [398, 312] on input "Менеджер повинен привітатися, назвати своє імя та At this stage representative …" at bounding box center [392, 315] width 160 height 20
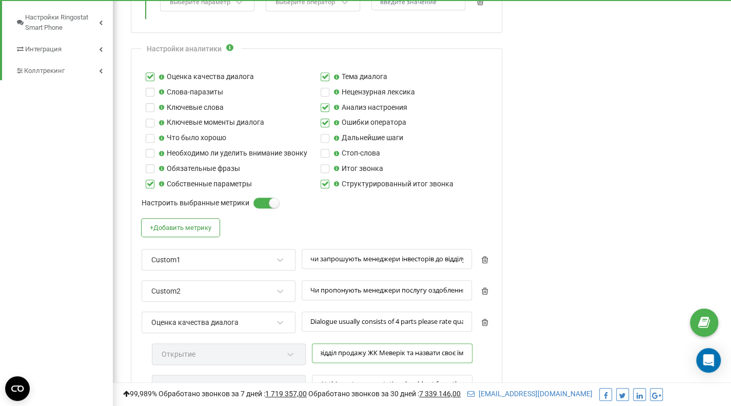
scroll to position [0, 163]
type input "Менеджер повинен привітатися, сказати, що це відділ продажу ЖК Меверік та назва…"
click at [641, 254] on div "[PERSON_NAME] звонков с помощью AI В этом разделе у вас есть возможность настра…" at bounding box center [617, 272] width 211 height 1402
click at [444, 256] on input "чи запрошують менеджери інвесторів до відділу продажу взагалі? Чи просто дають …" at bounding box center [386, 259] width 170 height 20
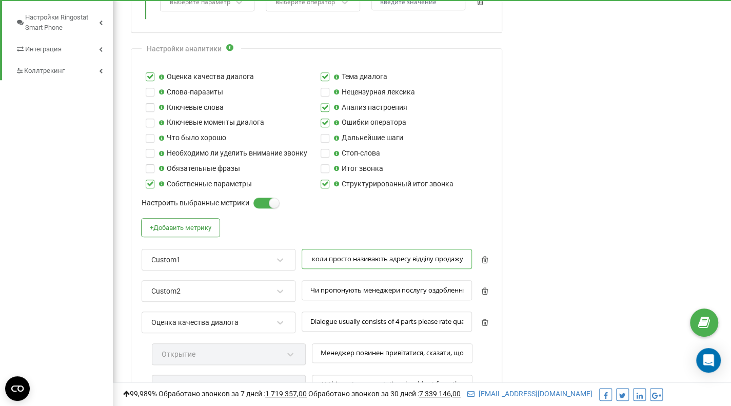
scroll to position [0, 634]
type input "чи запрошують менеджери інвесторів до відділу продажу взагалі? Чи просто дають …"
click at [413, 347] on input "Менеджер повинен привітатися, сказати, що це відділ продажу ЖК Меверік та назва…" at bounding box center [392, 353] width 160 height 20
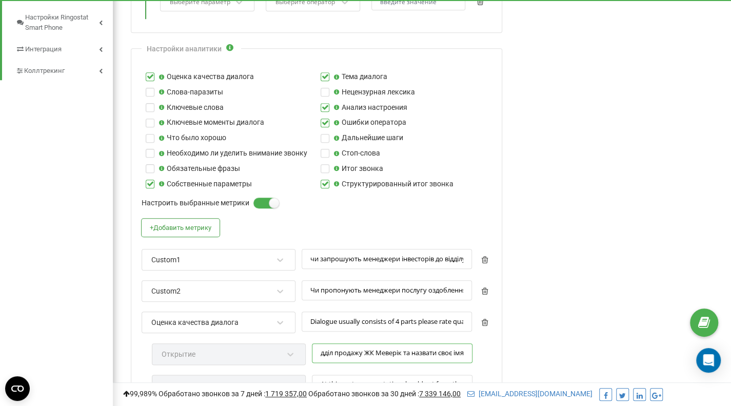
type input "Менеджер повинен привітатися, сказати, що це відділ продажу ЖК Меверік та назва…"
click at [364, 253] on input "чи запрошують менеджери інвесторів до відділу продажу взагалі? Чи просто дають …" at bounding box center [386, 259] width 170 height 20
click at [407, 257] on input "чи запрошують менеджери інвесторів до відділу продажу взагалі? Чи просто дають …" at bounding box center [386, 259] width 170 height 20
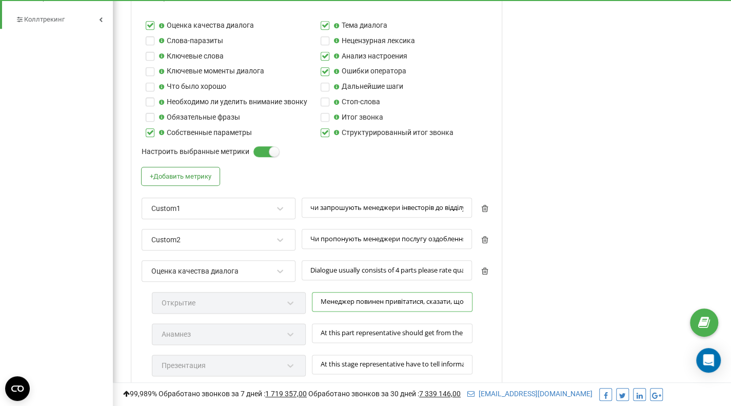
scroll to position [0, 167]
drag, startPoint x: 319, startPoint y: 293, endPoint x: 521, endPoint y: 293, distance: 202.0
click at [521, 293] on div "Редактирование профиля Активация профиля Название профиля * maverick.daytona.co…" at bounding box center [421, 221] width 602 height 1402
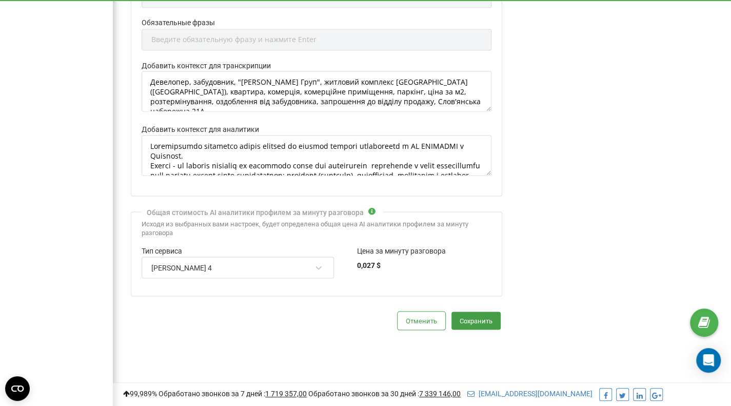
scroll to position [1035, 0]
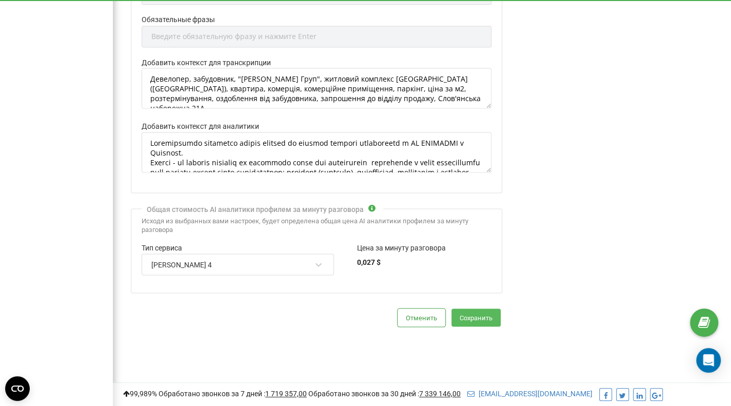
click at [491, 313] on button "Сохранить" at bounding box center [475, 317] width 49 height 18
type input "At this part representative should get from the customer details about his busi…"
type input "At this stage representative have to tell information about company and product…"
type input "At this stage representative should provide summary of the dialogue, get confir…"
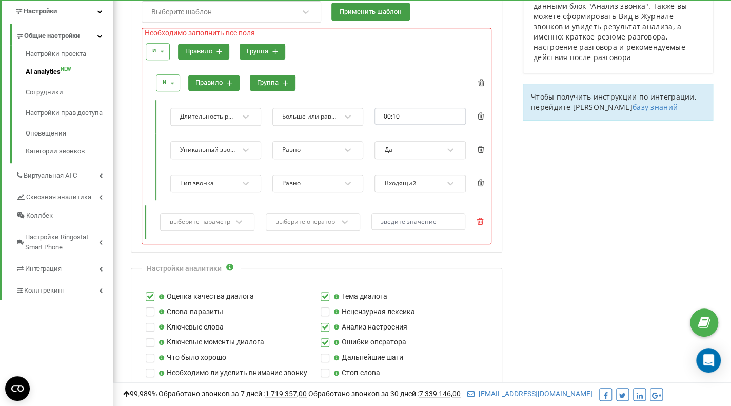
click at [481, 217] on icon at bounding box center [480, 220] width 7 height 7
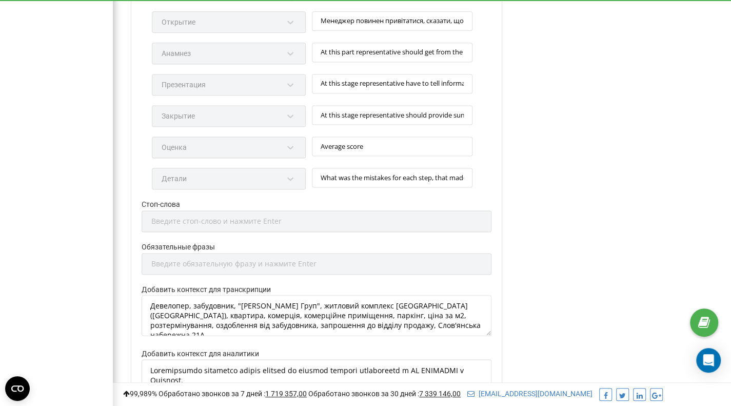
scroll to position [997, 0]
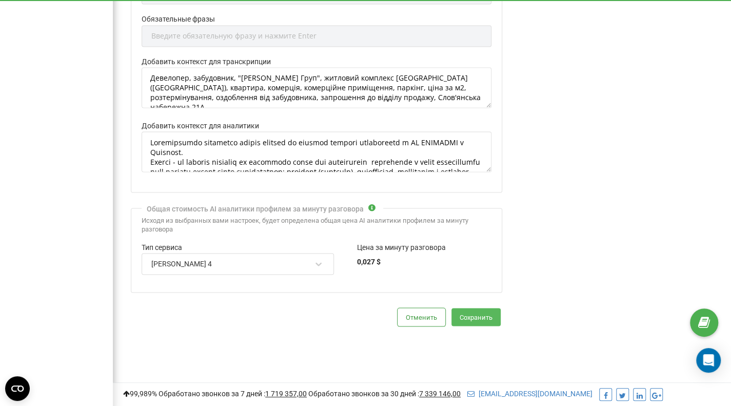
click at [474, 308] on button "Сохранить" at bounding box center [475, 317] width 49 height 18
type input "At this part representative should get from the customer details about his busi…"
type input "At this stage representative have to tell information about company and product…"
type input "At this stage representative should provide summary of the dialogue, get confir…"
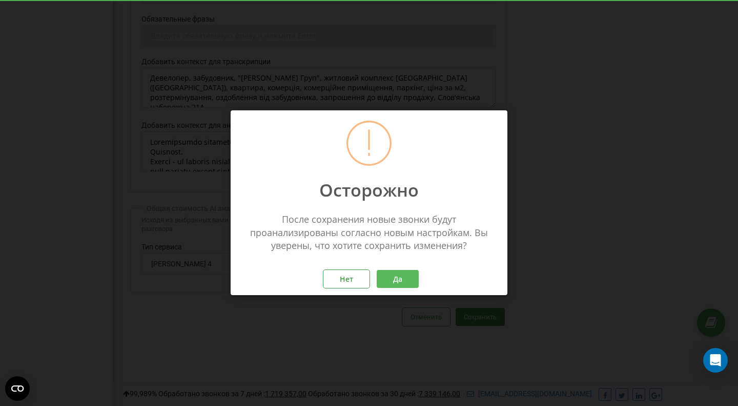
click at [405, 279] on button "Да" at bounding box center [398, 279] width 42 height 18
type input "At this part representative should get from the customer details about his busi…"
type input "At this stage representative have to tell information about company and product…"
type input "At this stage representative should provide summary of the dialogue, get confir…"
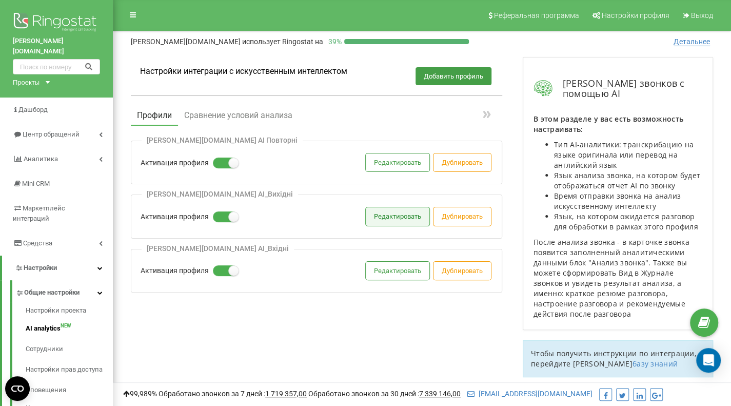
click at [385, 219] on button "Редактировать" at bounding box center [398, 216] width 64 height 18
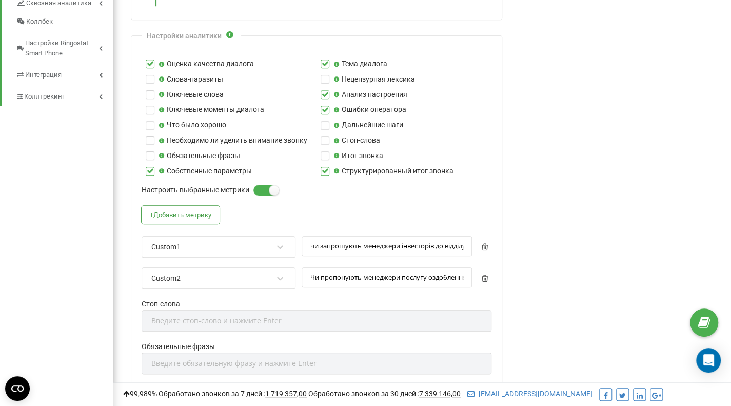
scroll to position [410, 0]
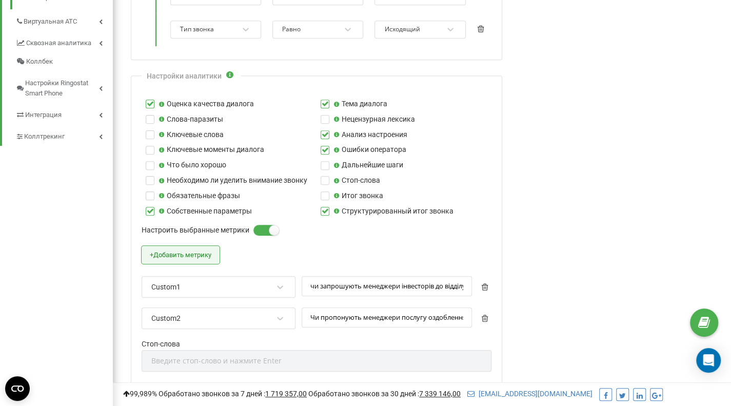
click at [187, 252] on button "+ Добавить метрику" at bounding box center [181, 255] width 78 height 18
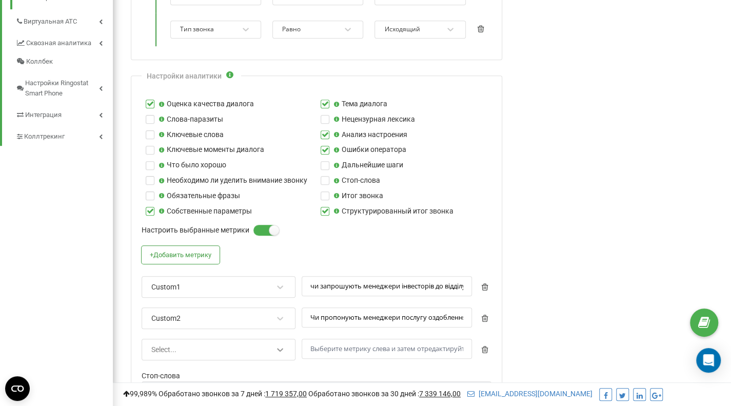
click at [280, 347] on div "Select..." at bounding box center [219, 349] width 154 height 22
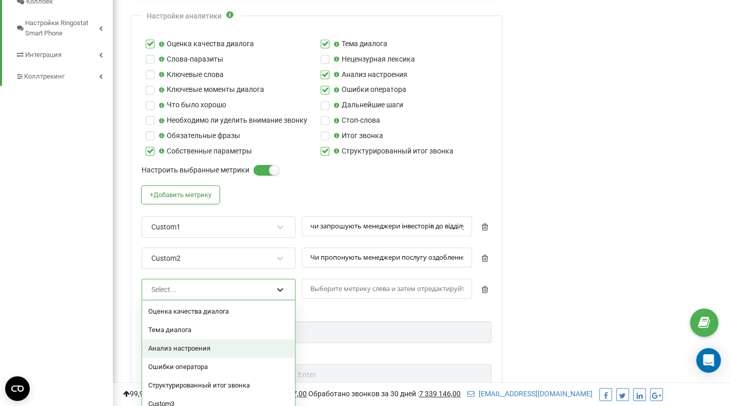
scroll to position [476, 0]
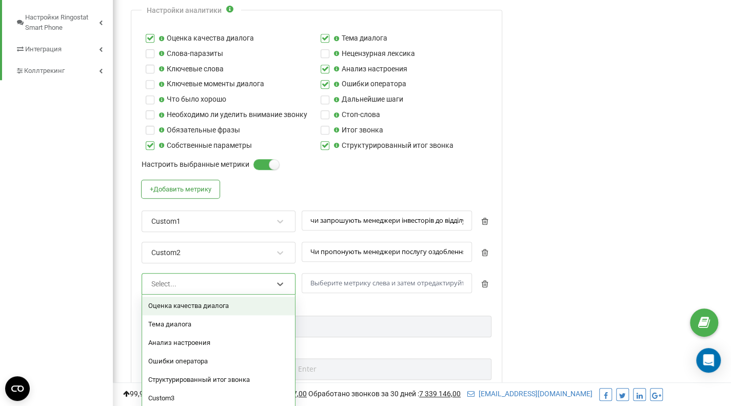
click at [224, 305] on div "Оценка качества диалога" at bounding box center [218, 305] width 153 height 18
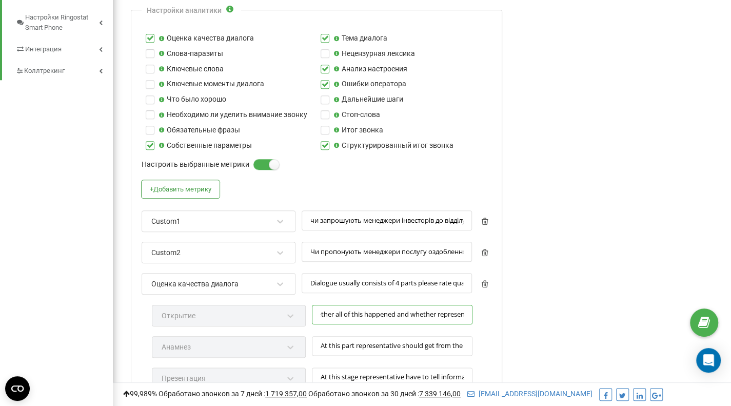
scroll to position [0, 785]
drag, startPoint x: 318, startPoint y: 309, endPoint x: 548, endPoint y: 312, distance: 229.7
click at [548, 312] on div "Редактирование профиля Активация профиля Название профиля * maverick.daytona.co…" at bounding box center [421, 253] width 602 height 1364
paste input "Менеджер повинен привітатися, сказати, що це відділ продажу ЖК Меверік та назва…"
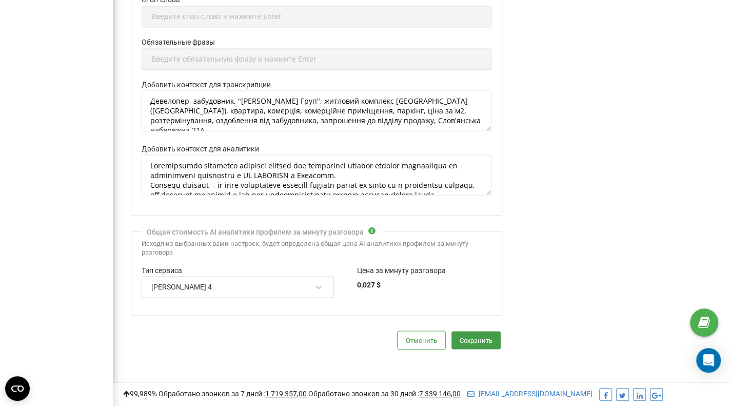
scroll to position [997, 0]
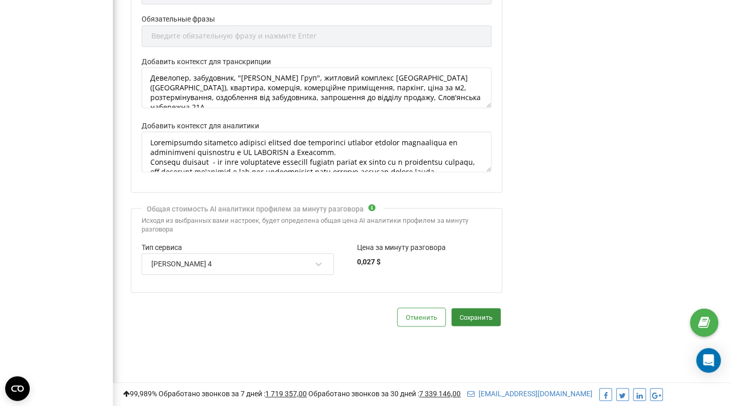
type input "Менеджер повинен привітатися, сказати, що це відділ продажу ЖК Меверік та назва…"
click at [468, 309] on button "Сохранить" at bounding box center [475, 317] width 49 height 18
type input "At this part representative should get from the customer details about his busi…"
type input "At this stage representative have to tell information about company and product…"
type input "At this stage representative should provide summary of the dialogue, get confir…"
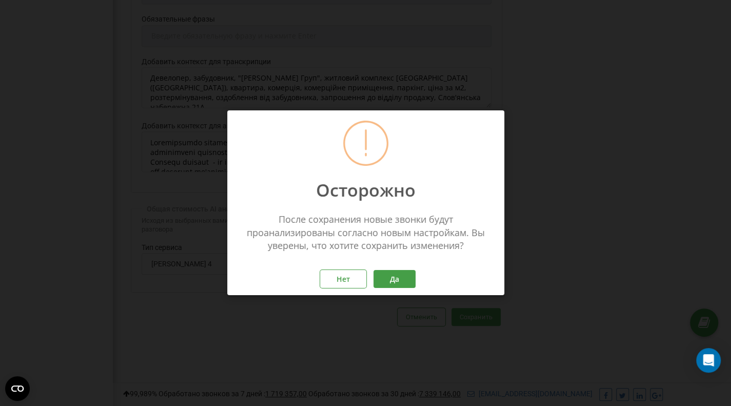
scroll to position [0, 0]
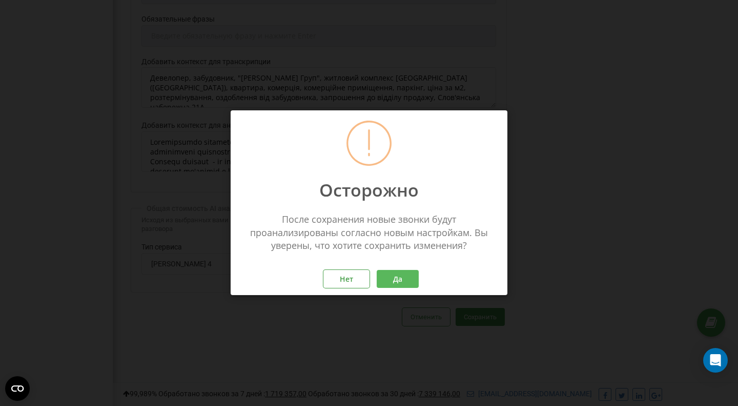
click at [396, 279] on button "Да" at bounding box center [398, 279] width 42 height 18
type input "At this part representative should get from the customer details about his busi…"
type input "At this stage representative have to tell information about company and product…"
type input "At this stage representative should provide summary of the dialogue, get confir…"
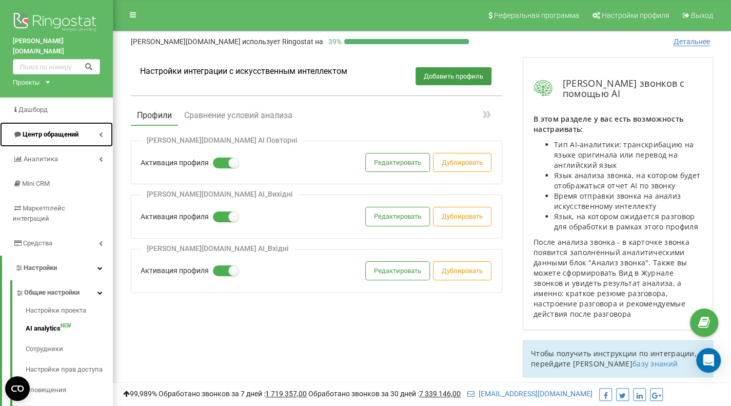
click at [36, 130] on span "Центр обращений" at bounding box center [51, 134] width 56 height 8
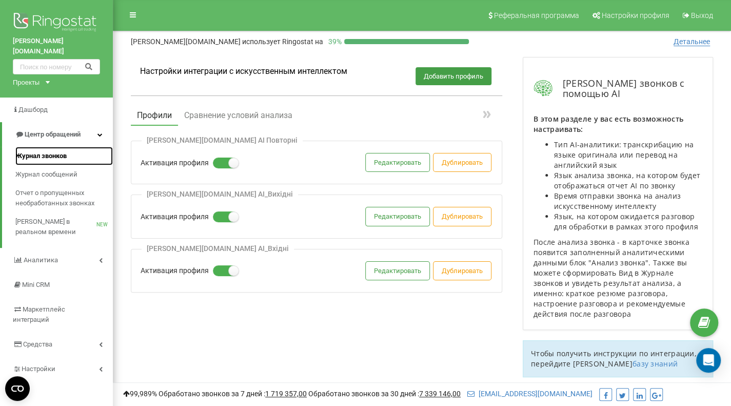
click at [28, 151] on span "Журнал звонков" at bounding box center [40, 156] width 51 height 10
